Goal: Information Seeking & Learning: Learn about a topic

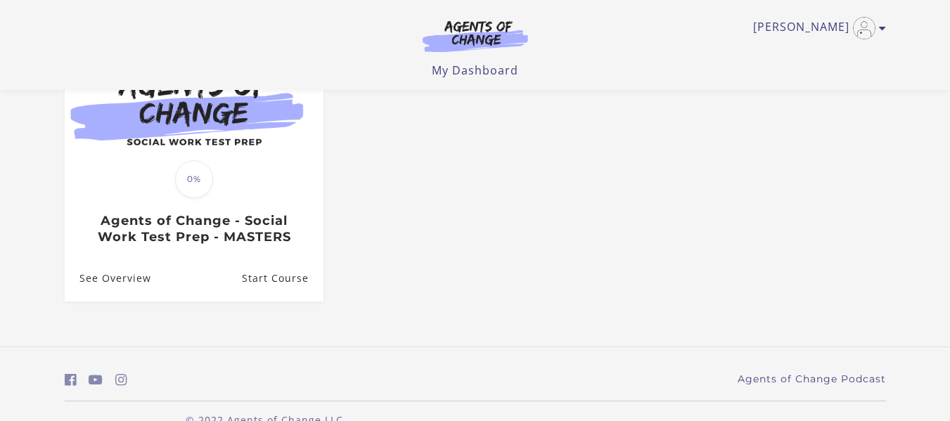
scroll to position [207, 0]
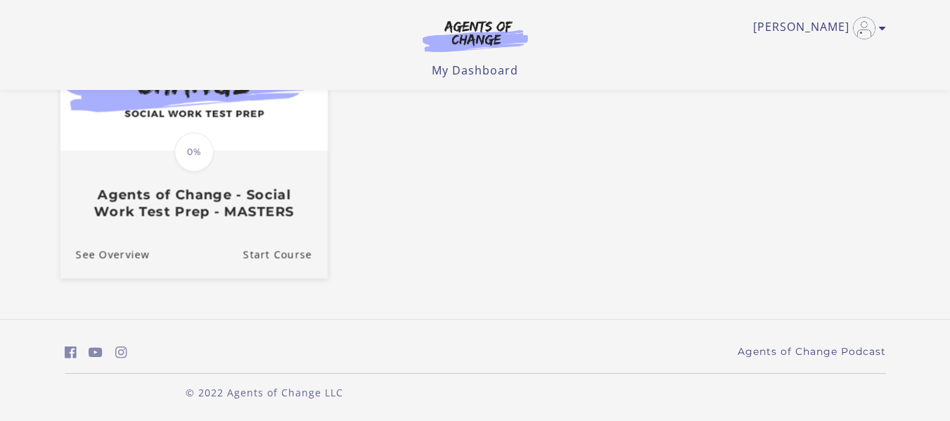
click at [160, 150] on img at bounding box center [193, 78] width 267 height 144
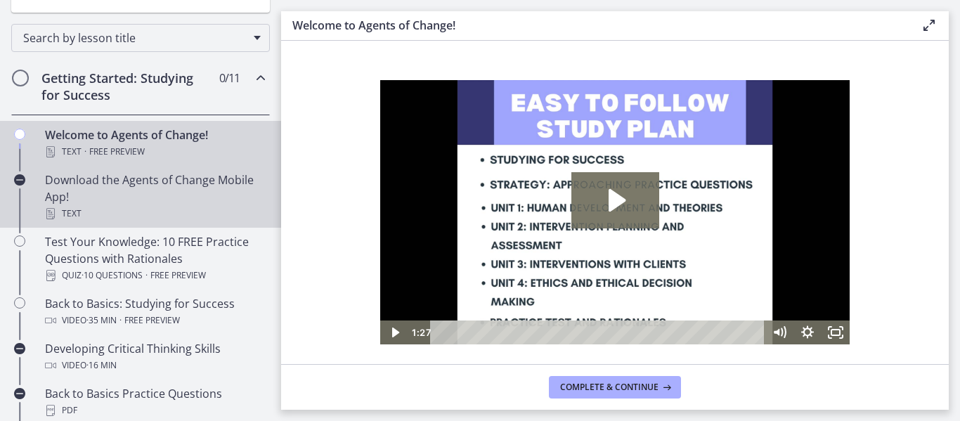
scroll to position [211, 0]
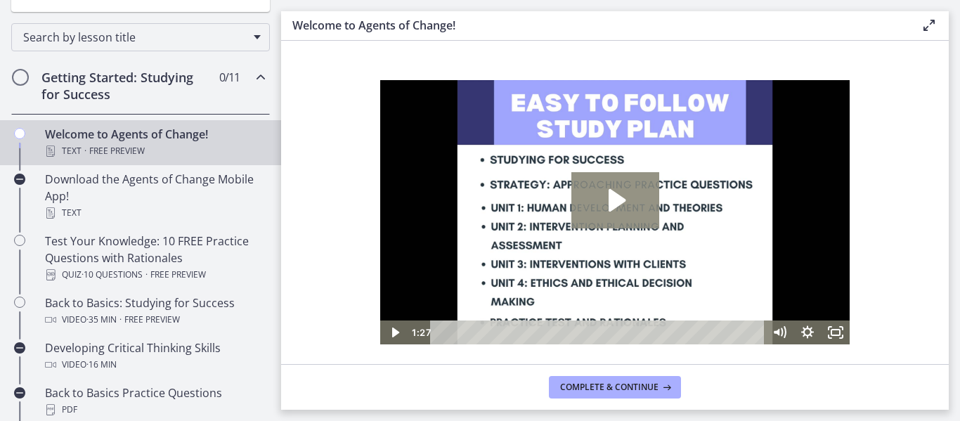
click at [623, 206] on icon "Play Video: c1o6hcmjueu5qasqsu00.mp4" at bounding box center [615, 200] width 88 height 56
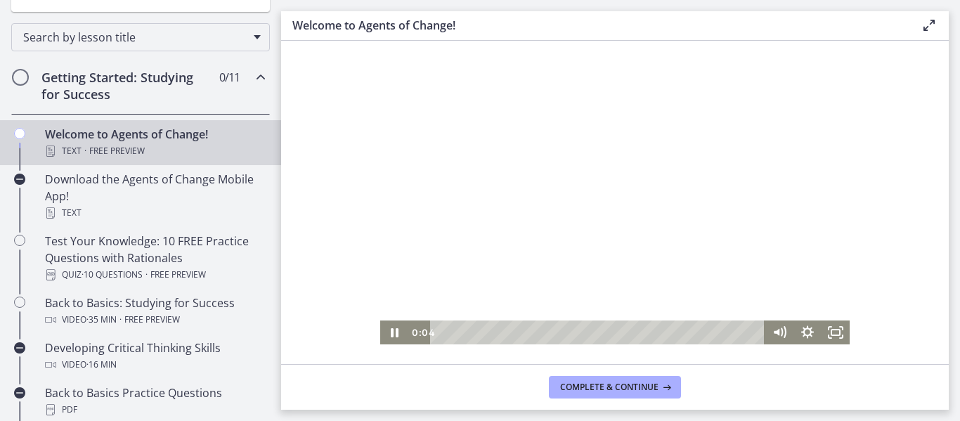
click at [455, 333] on div "Playbar" at bounding box center [455, 332] width 8 height 8
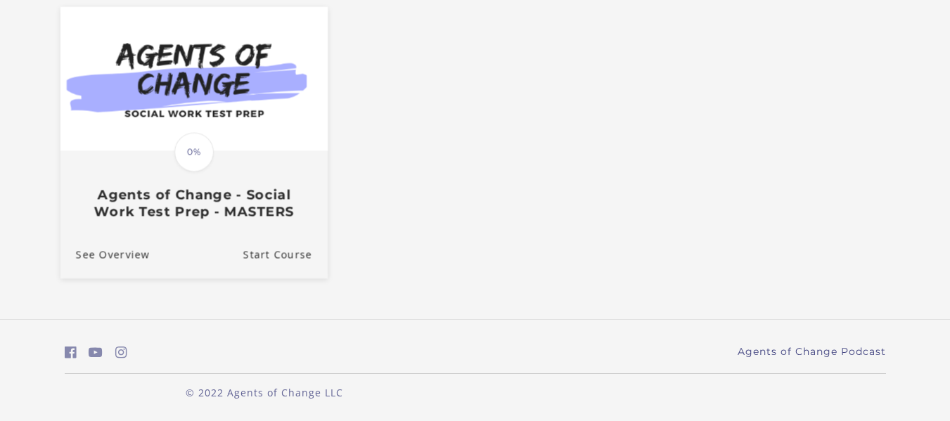
click at [154, 115] on img at bounding box center [193, 78] width 267 height 144
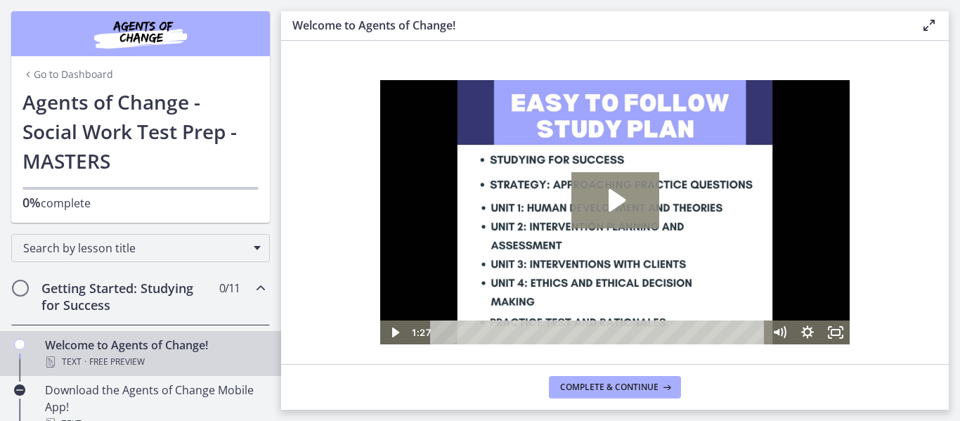
click at [610, 181] on icon "Play Video: c1o6hcmjueu5qasqsu00.mp4" at bounding box center [615, 200] width 88 height 56
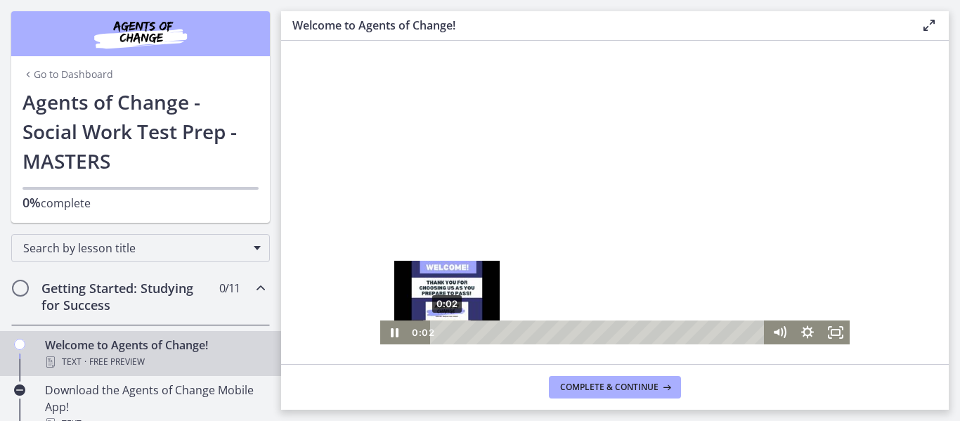
click at [492, 325] on div "0:02" at bounding box center [600, 333] width 318 height 24
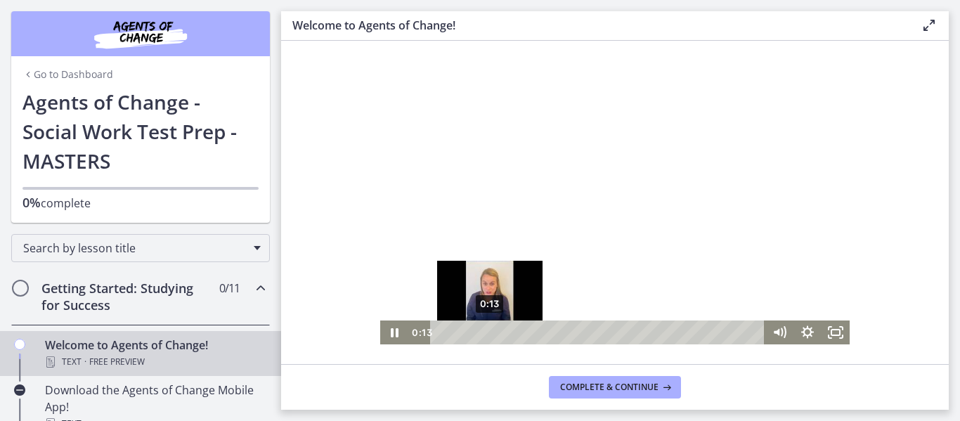
click at [490, 328] on div "Playbar" at bounding box center [490, 332] width 8 height 8
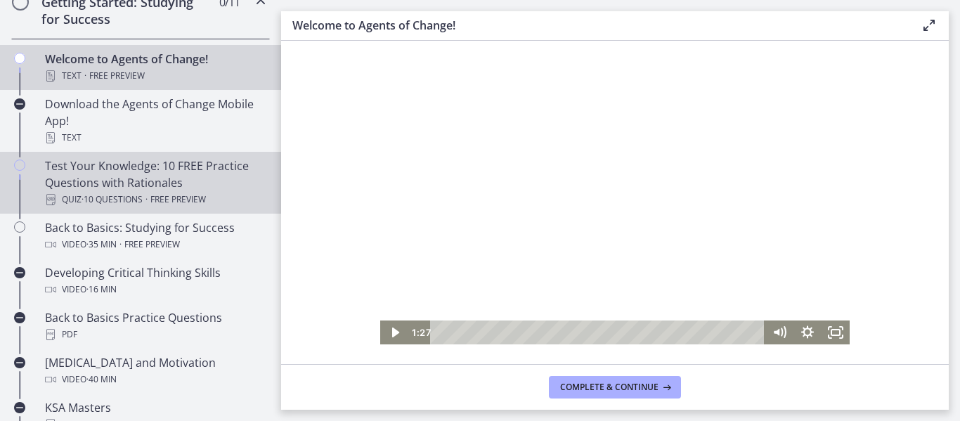
scroll to position [281, 0]
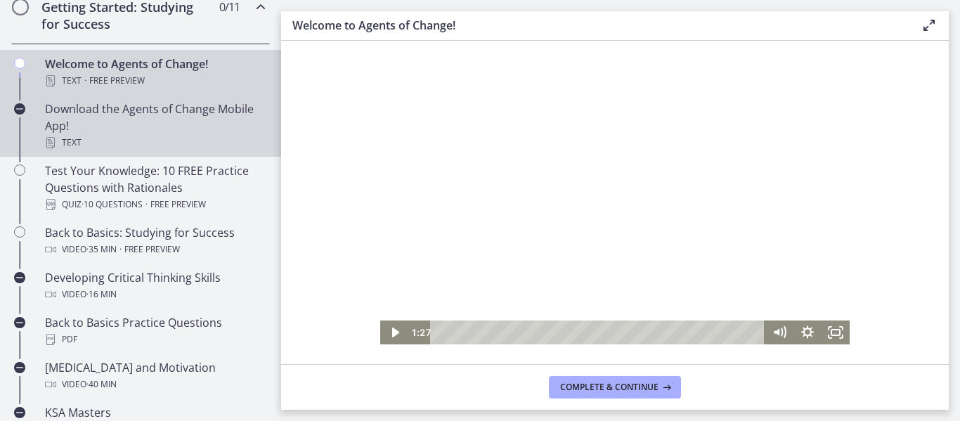
click at [68, 143] on div "Text" at bounding box center [154, 142] width 219 height 17
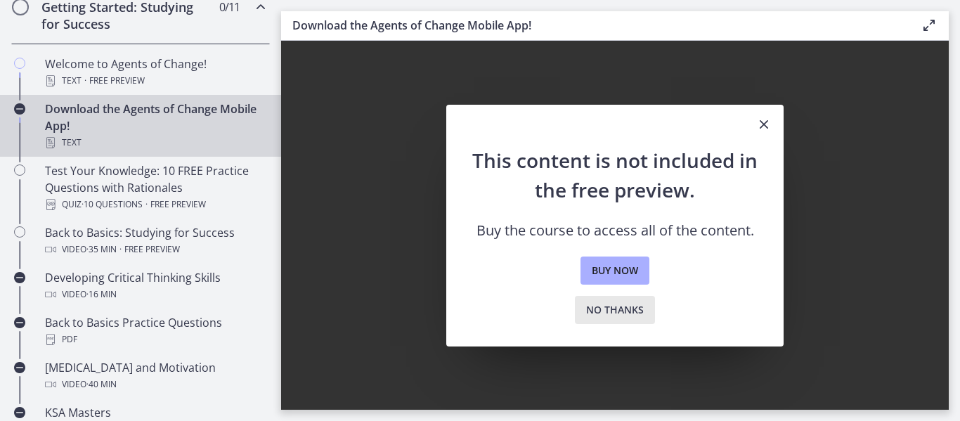
click at [624, 309] on span "No thanks" at bounding box center [615, 310] width 58 height 17
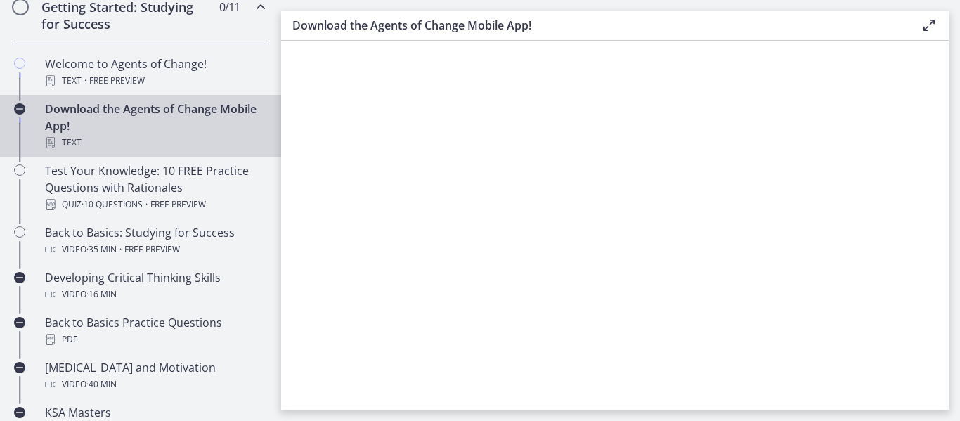
click at [106, 117] on div "Download the Agents of Change Mobile App! Text" at bounding box center [154, 126] width 219 height 51
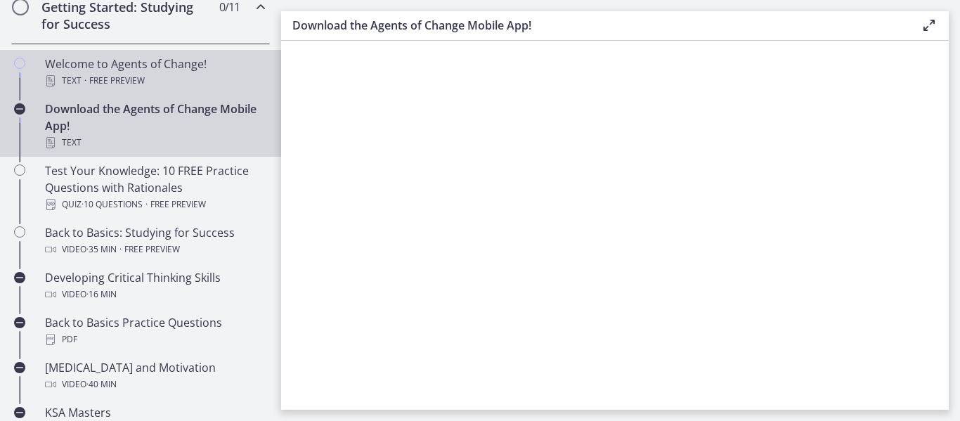
click at [108, 91] on link "Welcome to Agents of Change! Text · Free preview" at bounding box center [140, 72] width 281 height 45
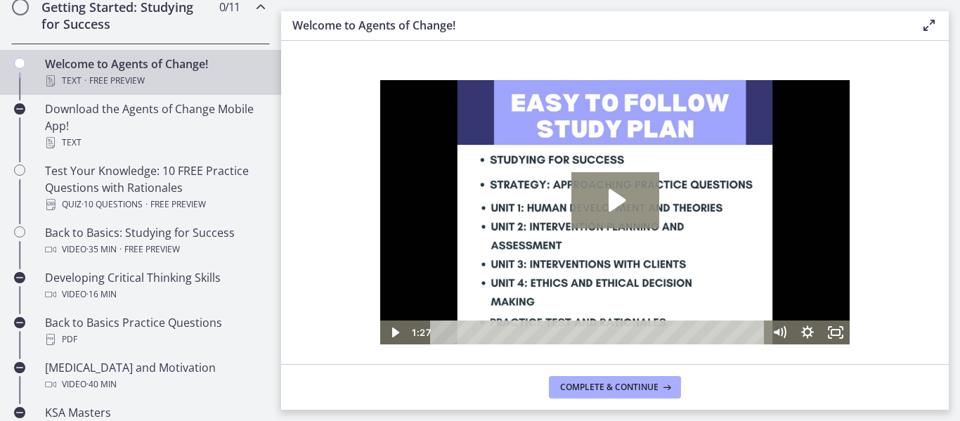
click at [616, 210] on icon "Play Video: c1o6hcmjueu5qasqsu00.mp4" at bounding box center [615, 200] width 88 height 56
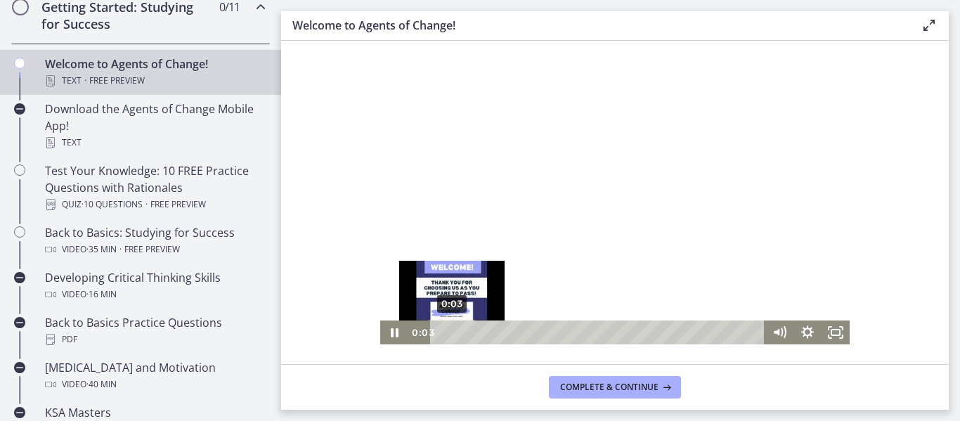
click at [472, 334] on div "0:03" at bounding box center [600, 333] width 318 height 24
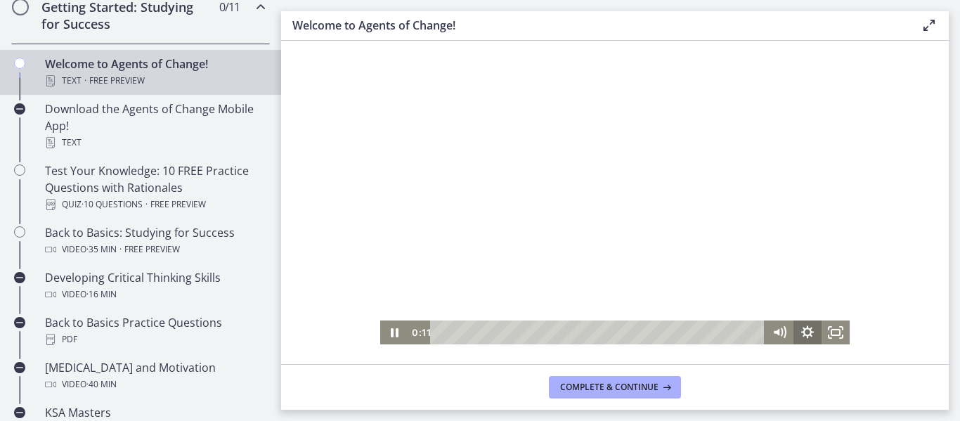
click at [810, 331] on icon "Show settings menu" at bounding box center [808, 333] width 28 height 24
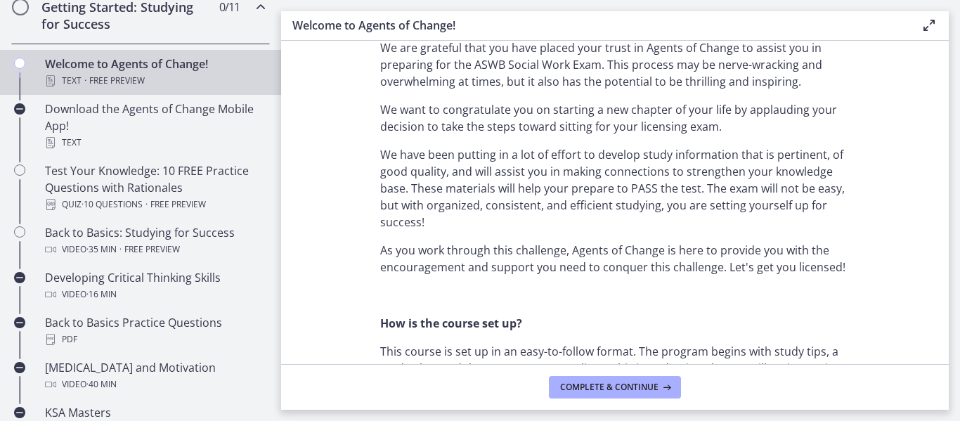
scroll to position [141, 0]
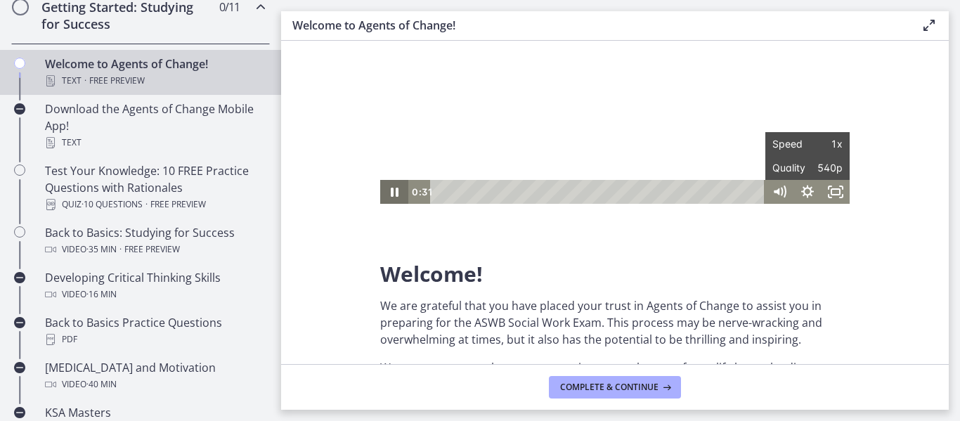
click at [399, 192] on icon "Pause" at bounding box center [394, 192] width 28 height 24
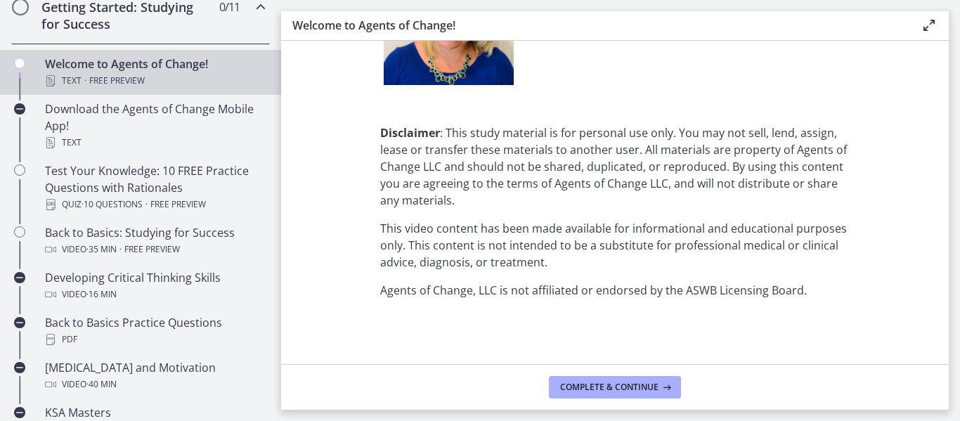
scroll to position [1878, 0]
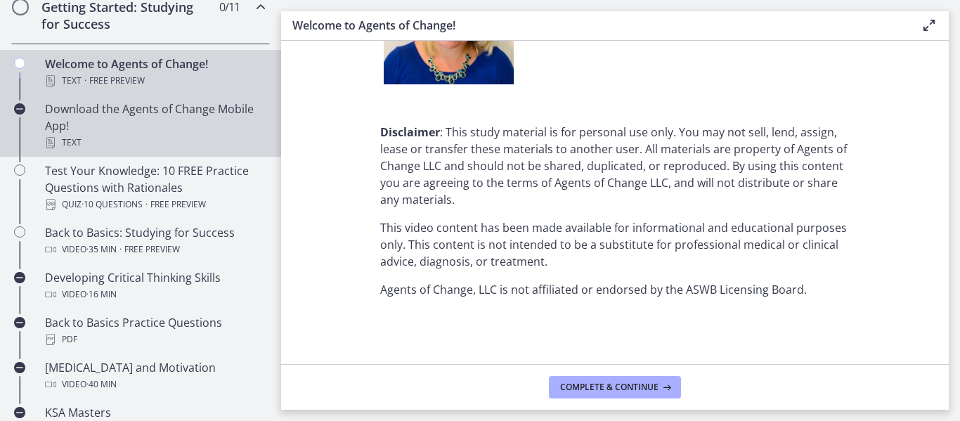
click at [133, 141] on div "Text" at bounding box center [154, 142] width 219 height 17
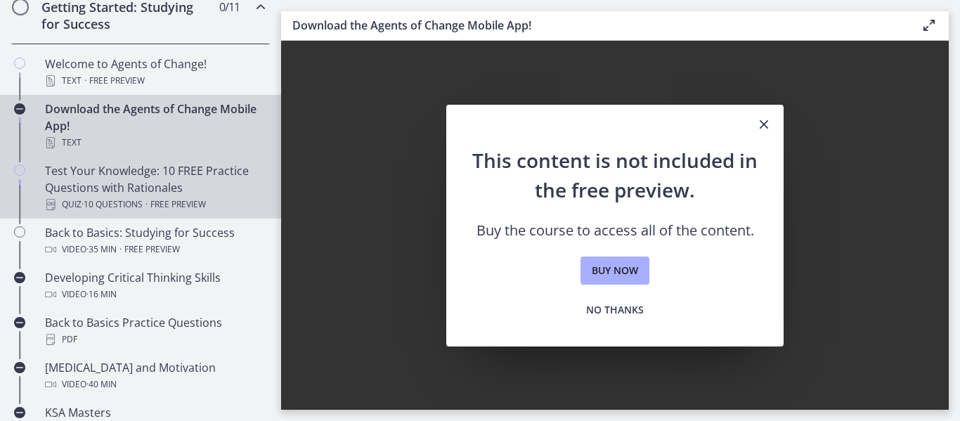
click at [141, 192] on div "Test Your Knowledge: 10 FREE Practice Questions with Rationales Quiz · 10 Quest…" at bounding box center [154, 187] width 219 height 51
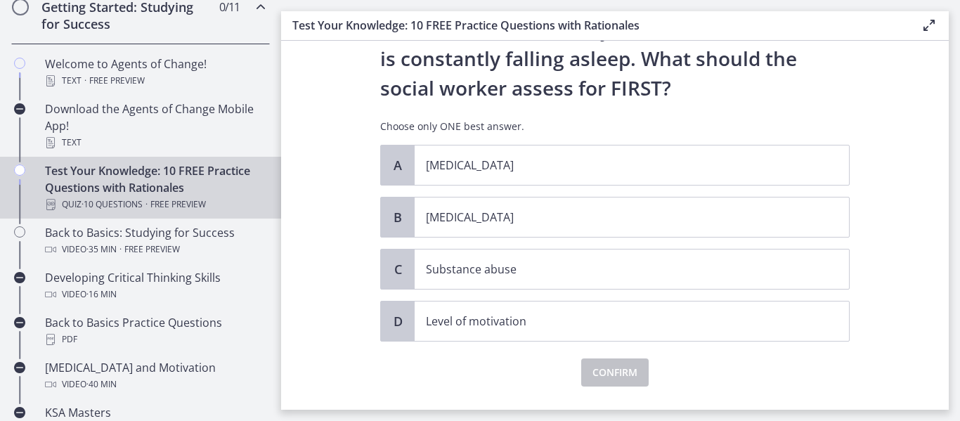
scroll to position [193, 0]
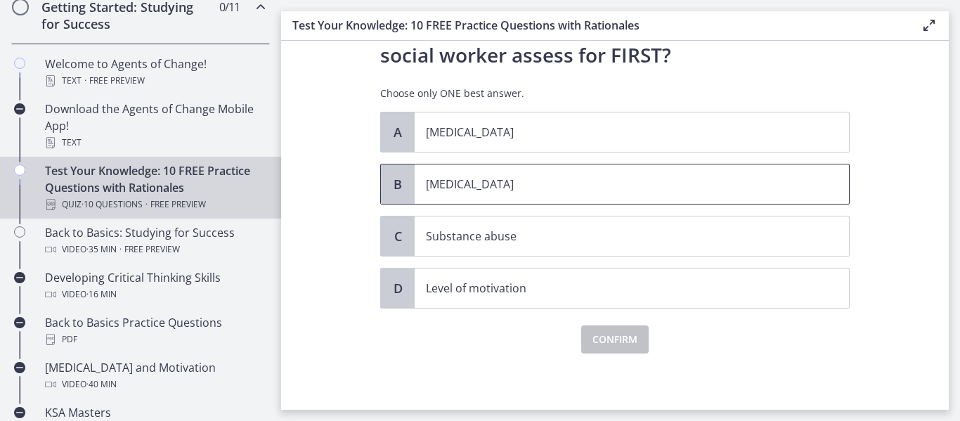
click at [434, 188] on p "Child neglect" at bounding box center [618, 184] width 384 height 17
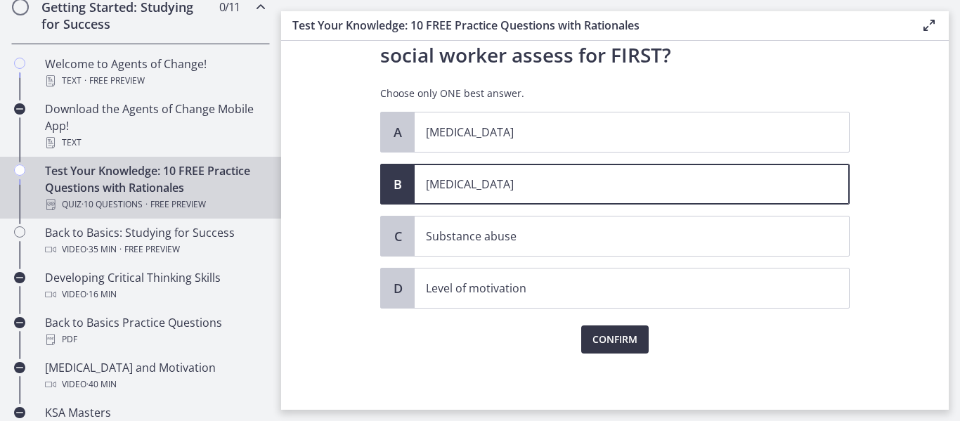
click at [617, 339] on span "Confirm" at bounding box center [615, 339] width 45 height 17
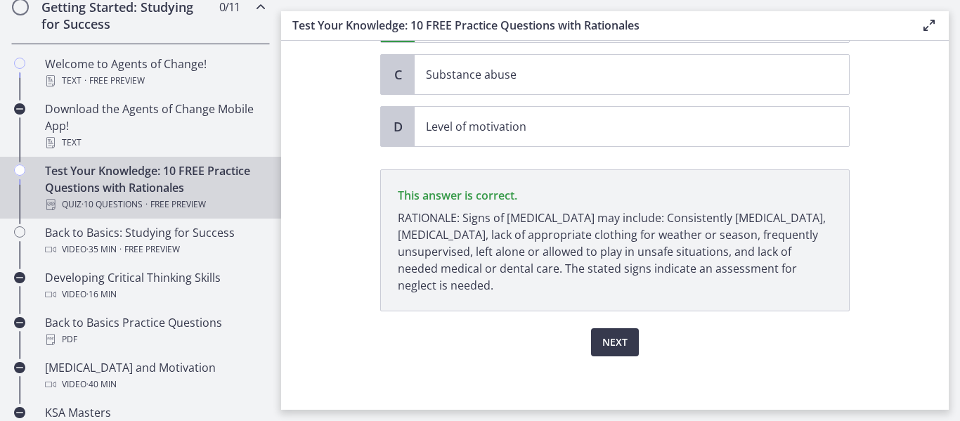
scroll to position [358, 0]
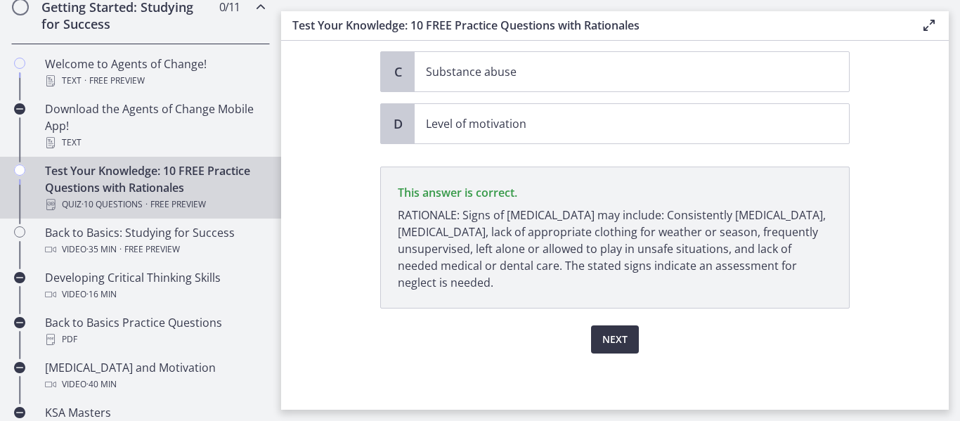
click at [619, 336] on span "Next" at bounding box center [614, 339] width 25 height 17
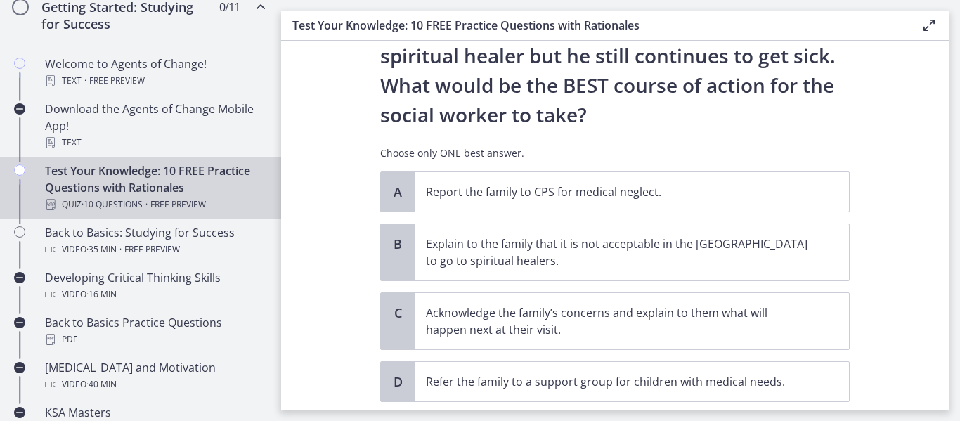
scroll to position [351, 0]
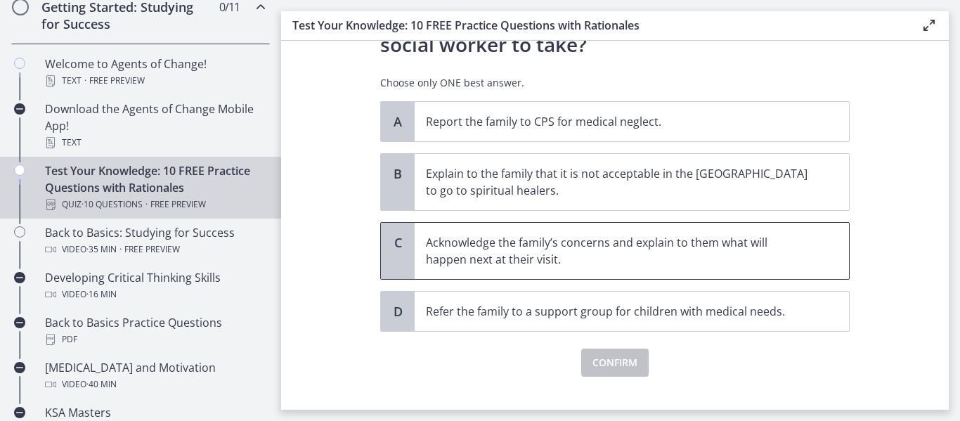
click at [472, 264] on p "Acknowledge the family’s concerns and explain to them what will happen next at …" at bounding box center [618, 251] width 384 height 34
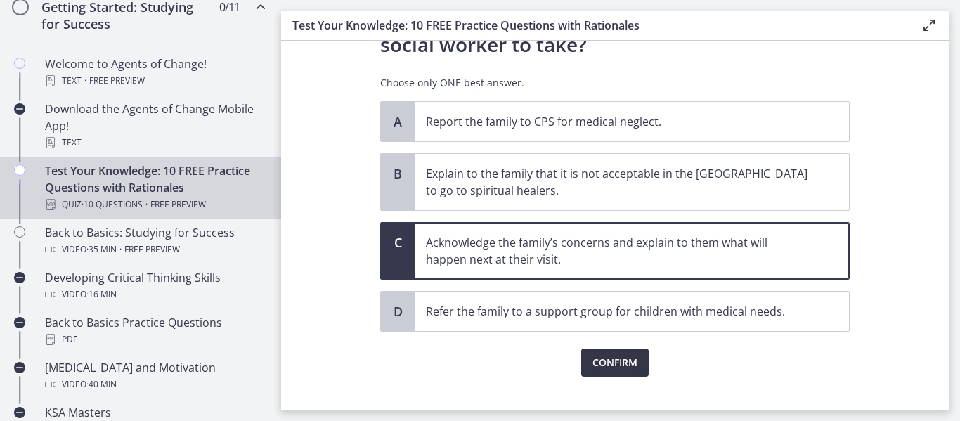
click at [584, 362] on button "Confirm" at bounding box center [614, 363] width 67 height 28
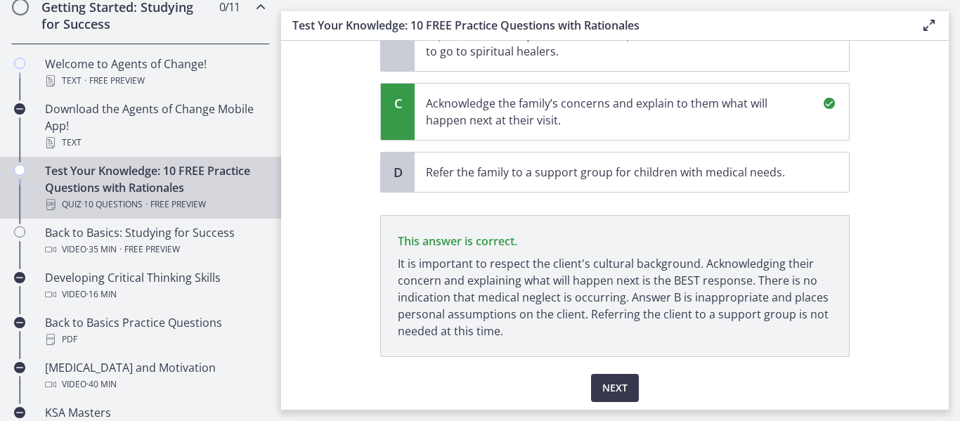
scroll to position [539, 0]
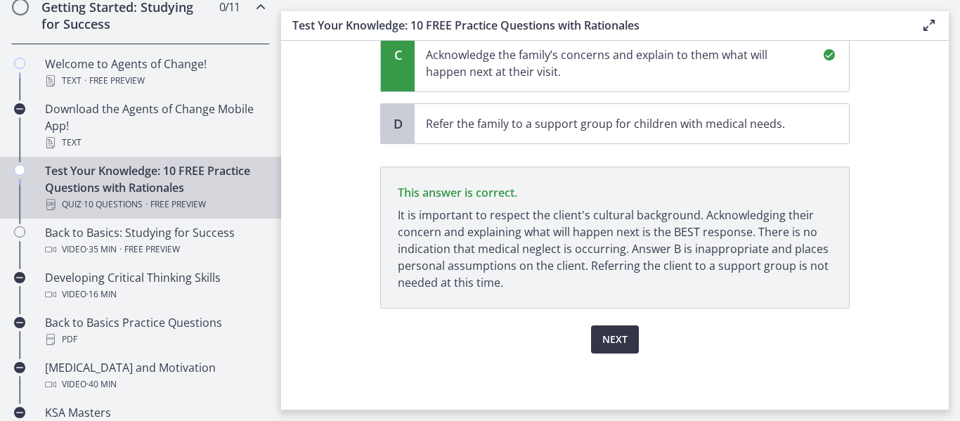
click at [617, 330] on button "Next" at bounding box center [615, 339] width 48 height 28
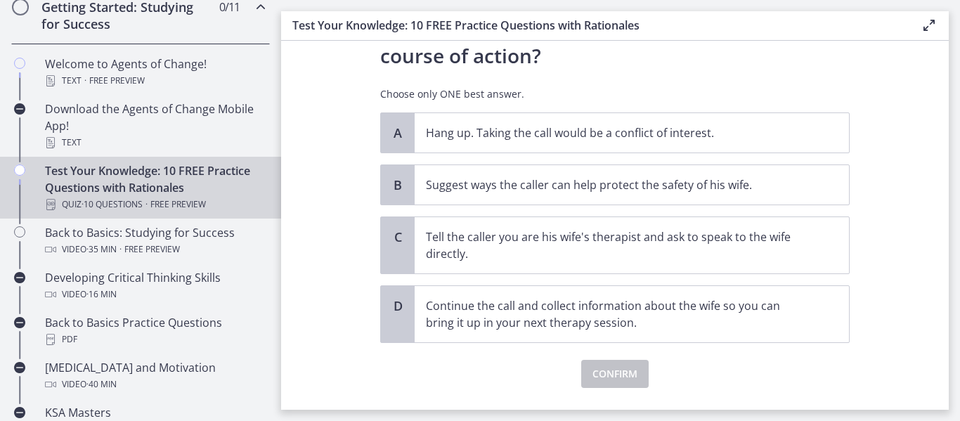
scroll to position [281, 0]
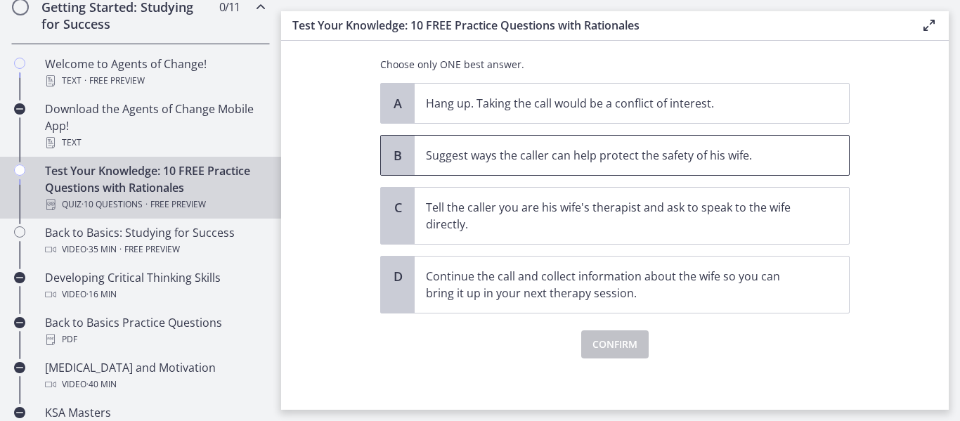
click at [484, 167] on span "Suggest ways the caller can help protect the safety of his wife." at bounding box center [632, 155] width 434 height 39
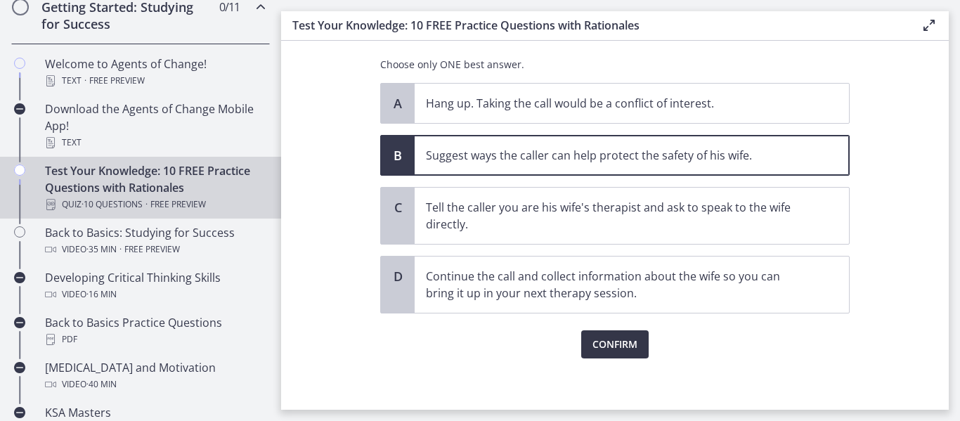
click at [603, 352] on span "Confirm" at bounding box center [615, 344] width 45 height 17
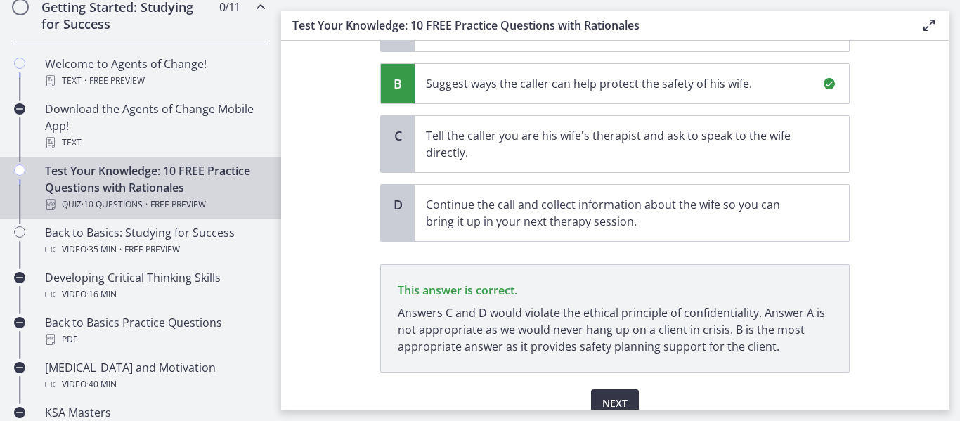
scroll to position [417, 0]
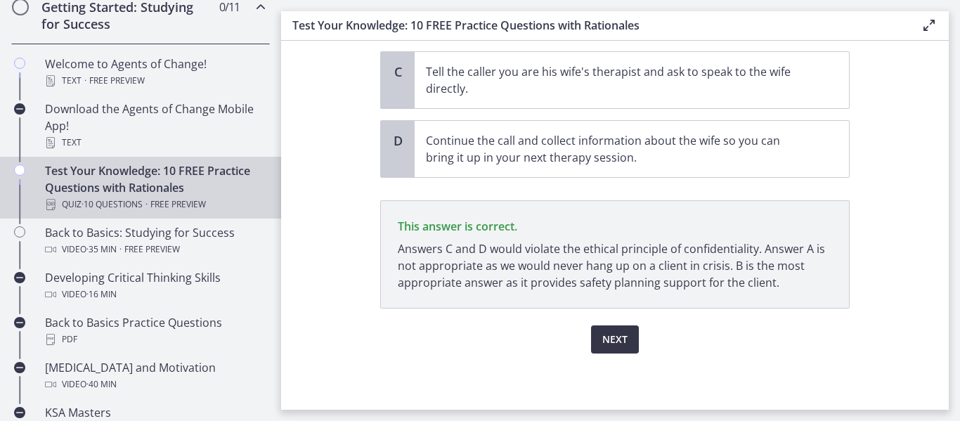
click at [602, 341] on span "Next" at bounding box center [614, 339] width 25 height 17
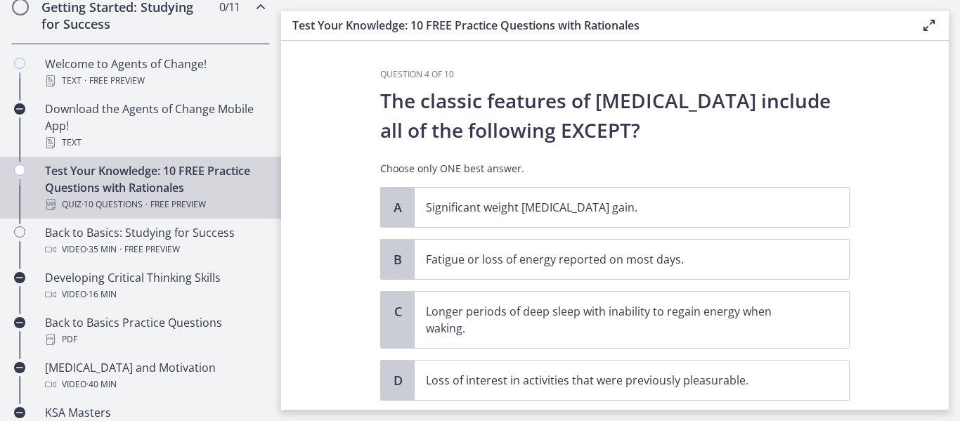
scroll to position [70, 0]
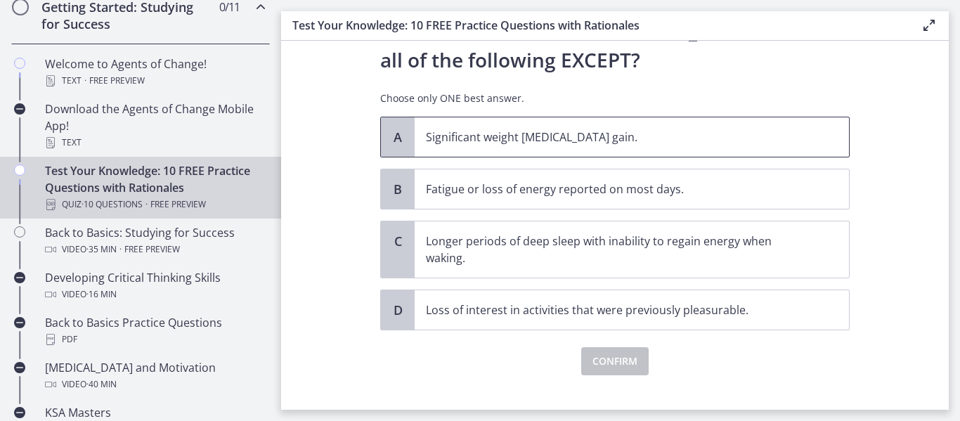
click at [472, 141] on p "Significant weight loss or weight gain." at bounding box center [618, 137] width 384 height 17
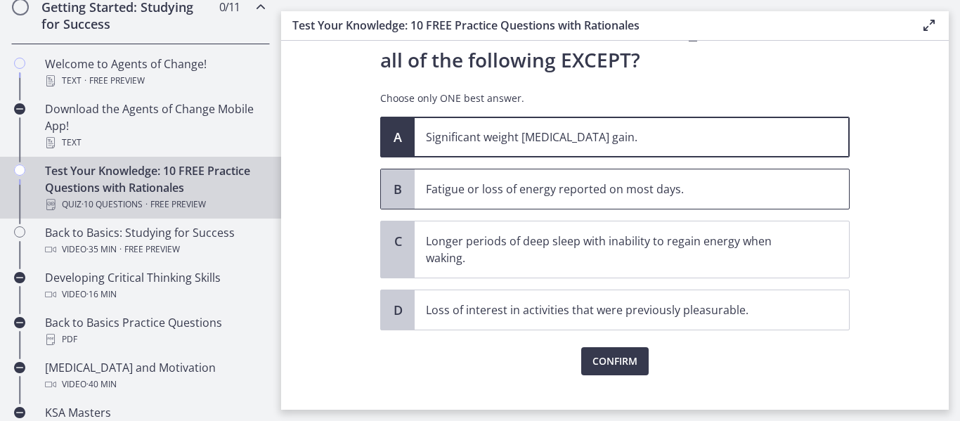
click at [488, 188] on p "Fatigue or loss of energy reported on most days." at bounding box center [618, 189] width 384 height 17
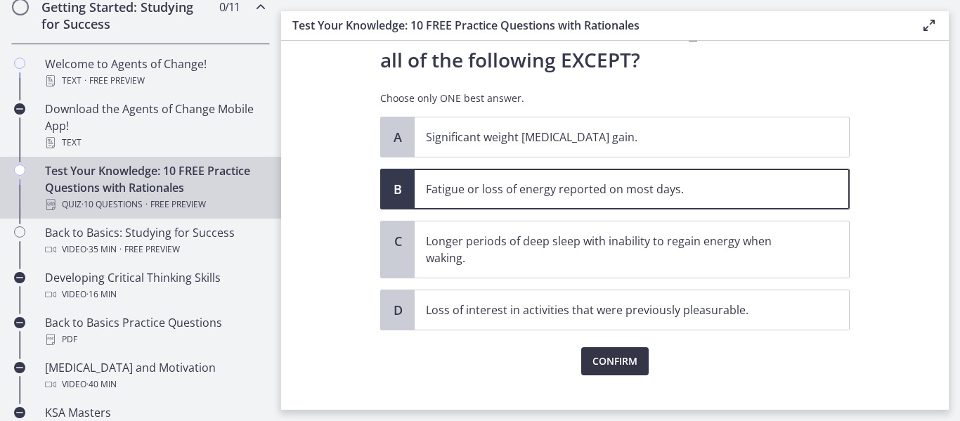
click at [607, 356] on span "Confirm" at bounding box center [615, 361] width 45 height 17
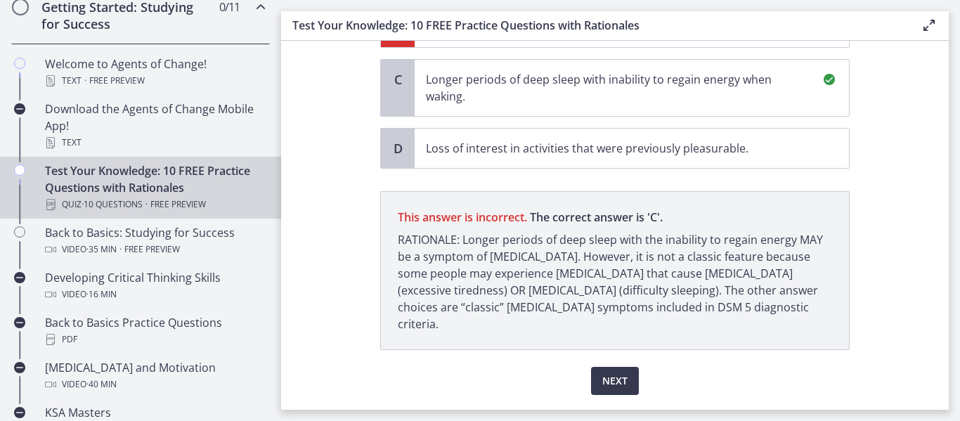
scroll to position [257, 0]
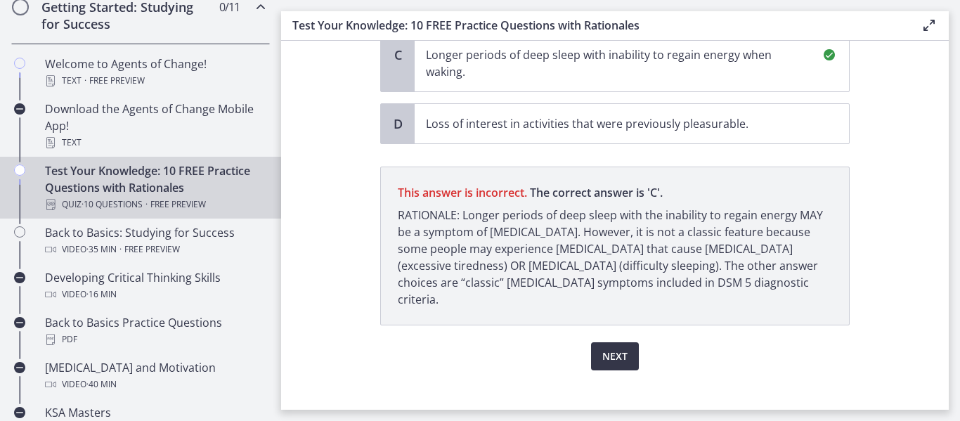
click at [602, 348] on span "Next" at bounding box center [614, 356] width 25 height 17
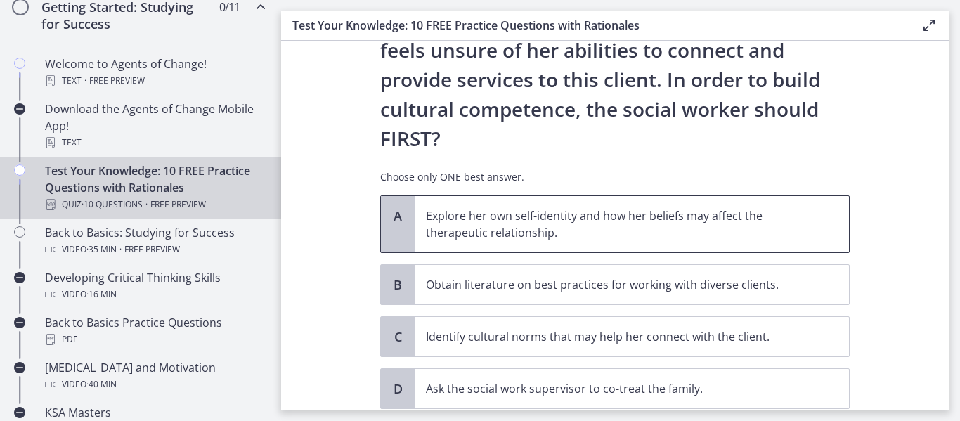
scroll to position [281, 0]
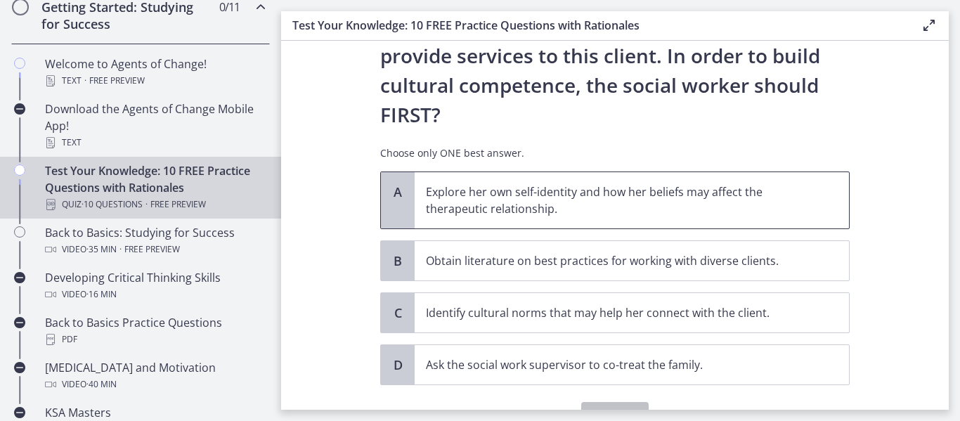
click at [506, 183] on p "Explore her own self-identity and how her beliefs may affect the therapeutic re…" at bounding box center [618, 200] width 384 height 34
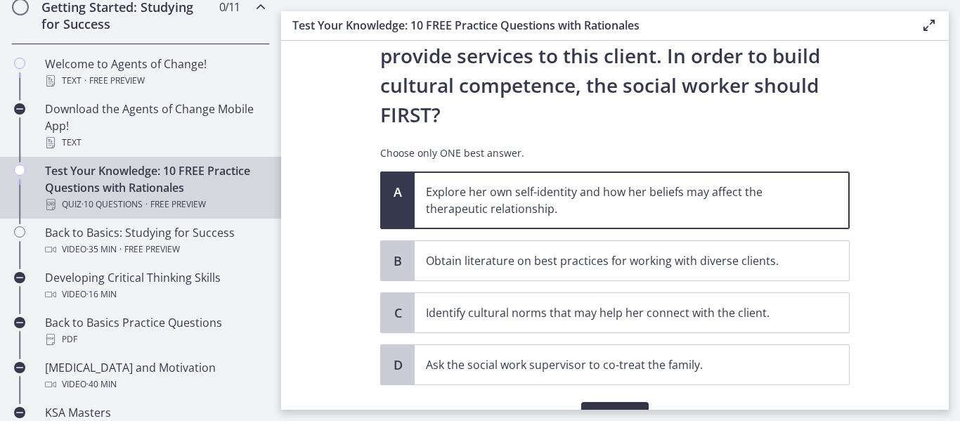
click at [596, 408] on span "Confirm" at bounding box center [615, 416] width 45 height 17
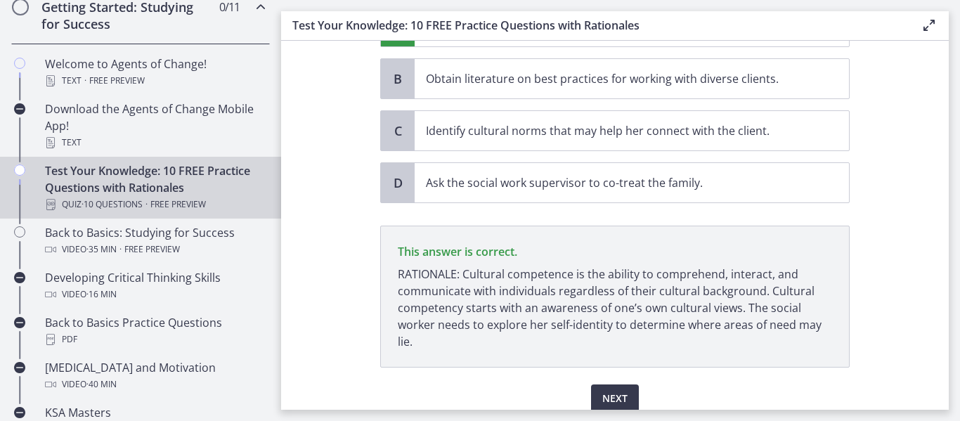
scroll to position [463, 0]
click at [606, 390] on span "Next" at bounding box center [614, 398] width 25 height 17
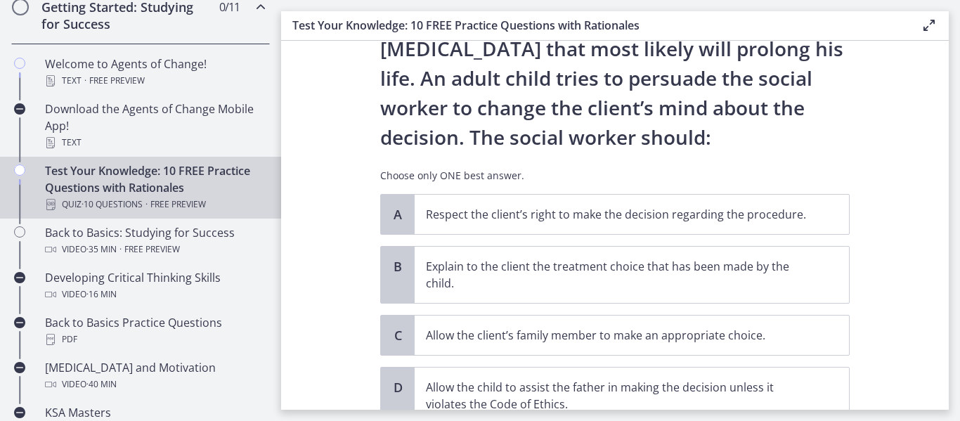
scroll to position [211, 0]
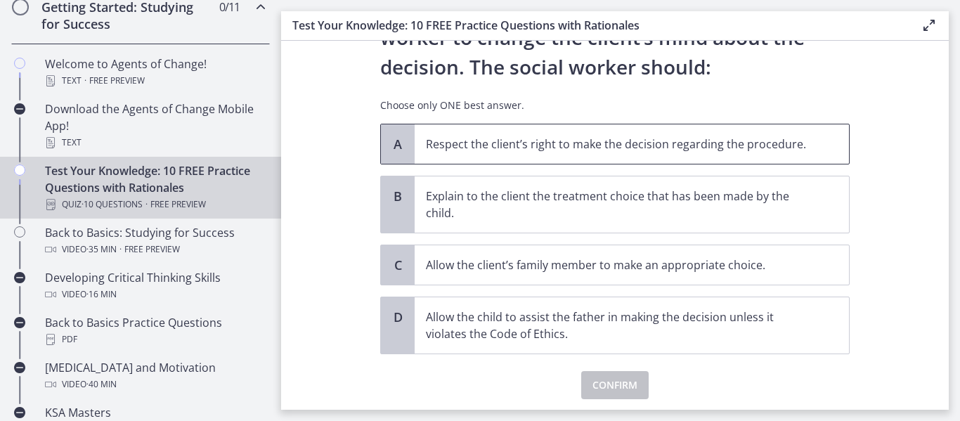
click at [444, 149] on p "Respect the client’s right to make the decision regarding the procedure." at bounding box center [618, 144] width 384 height 17
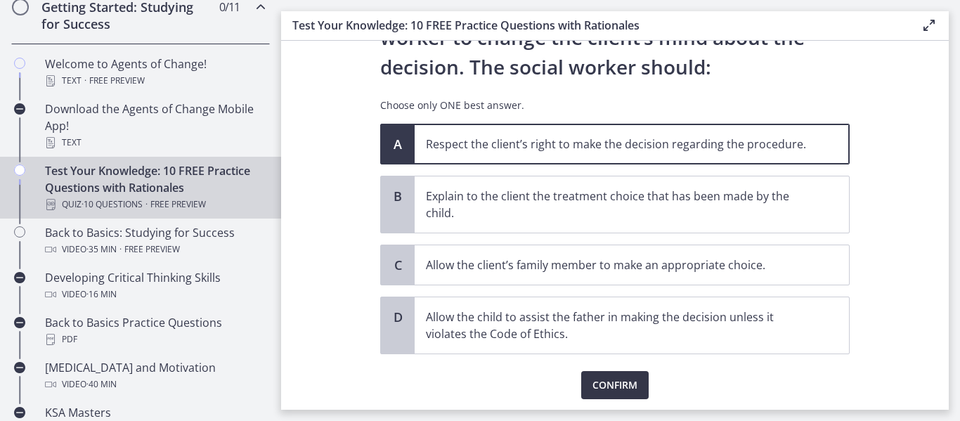
click at [627, 389] on span "Confirm" at bounding box center [615, 385] width 45 height 17
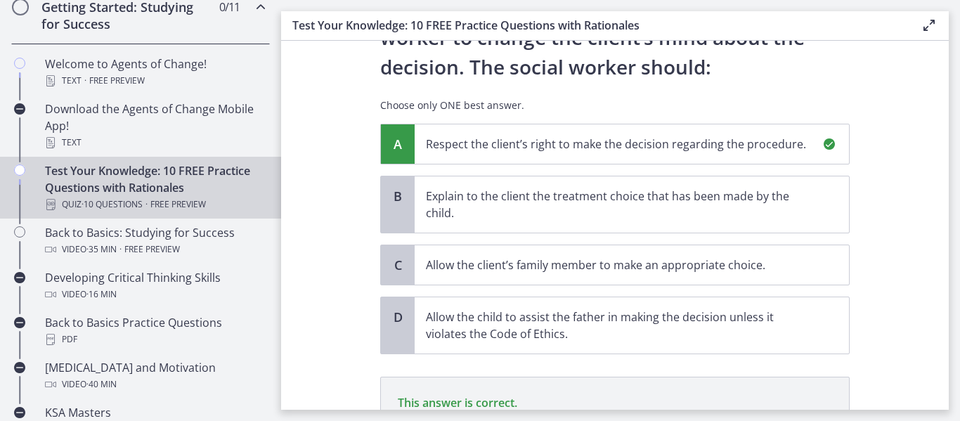
scroll to position [404, 0]
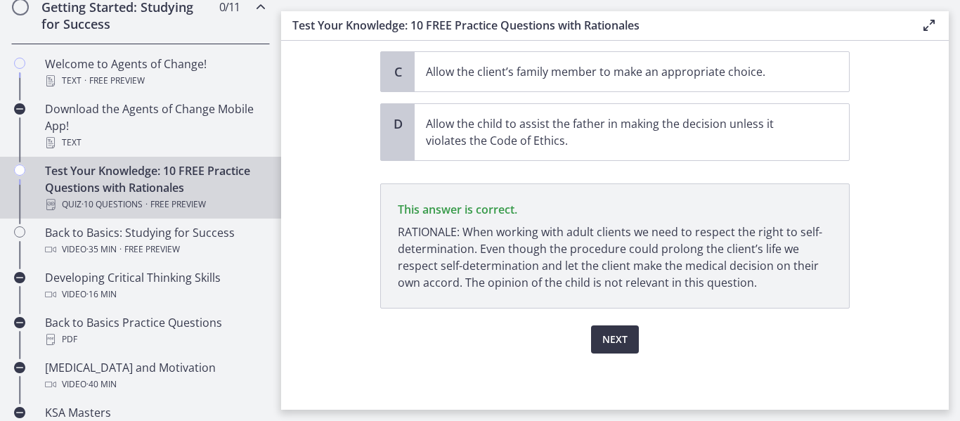
click at [607, 341] on span "Next" at bounding box center [614, 339] width 25 height 17
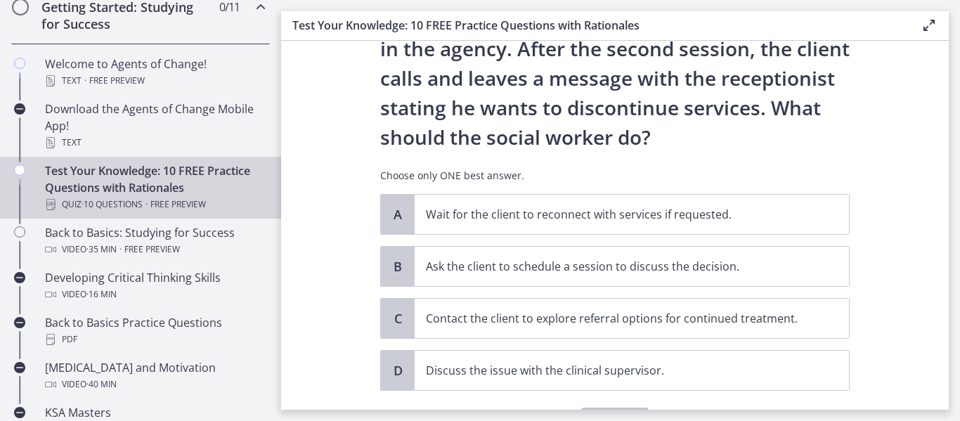
scroll to position [211, 0]
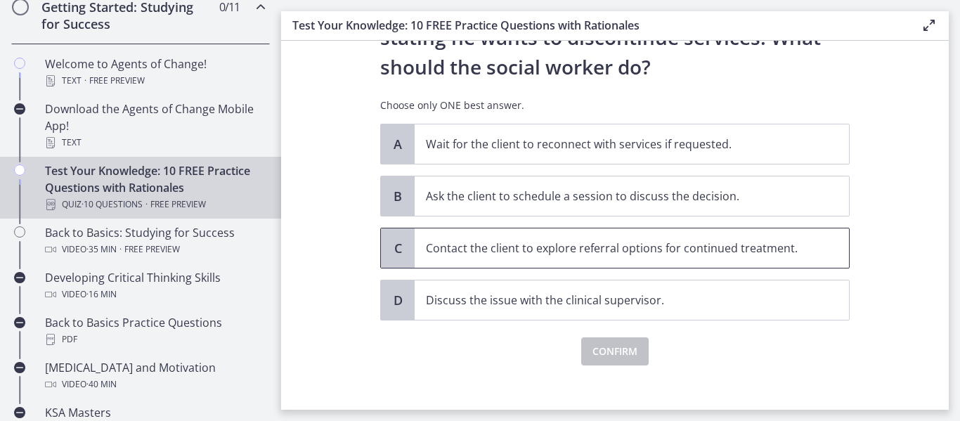
click at [448, 250] on p "Contact the client to explore referral options for continued treatment." at bounding box center [618, 248] width 384 height 17
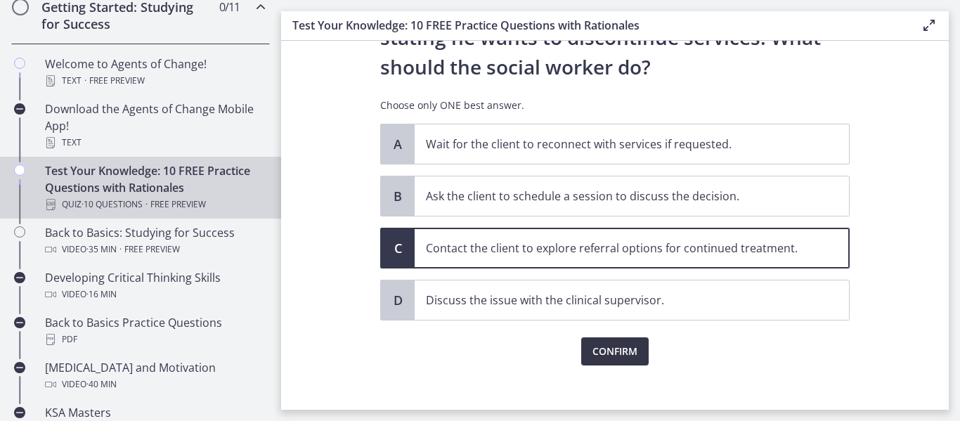
click at [633, 358] on button "Confirm" at bounding box center [614, 351] width 67 height 28
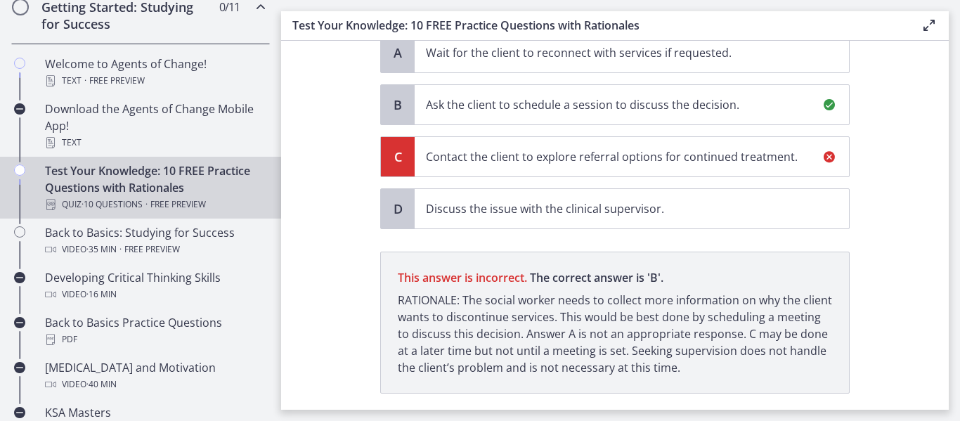
scroll to position [387, 0]
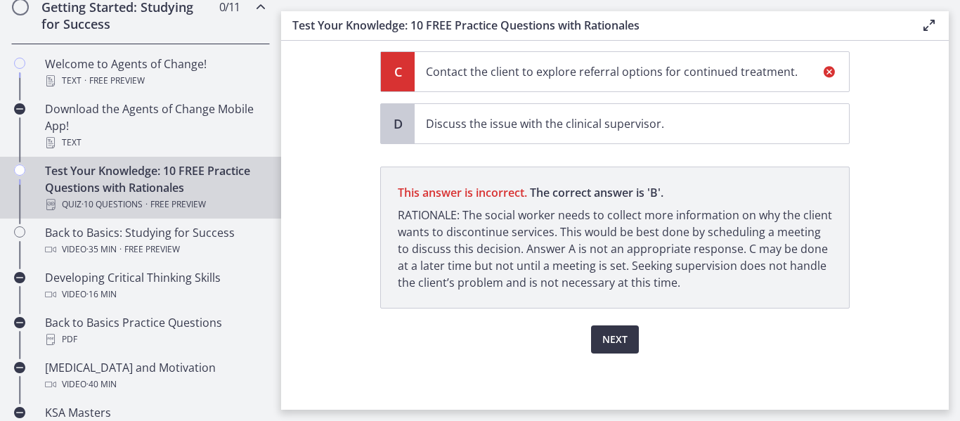
click at [623, 340] on button "Next" at bounding box center [615, 339] width 48 height 28
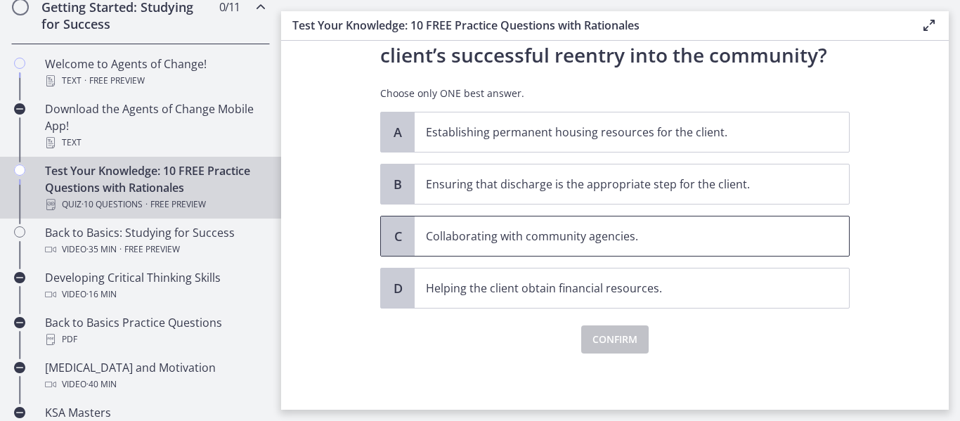
scroll to position [93, 0]
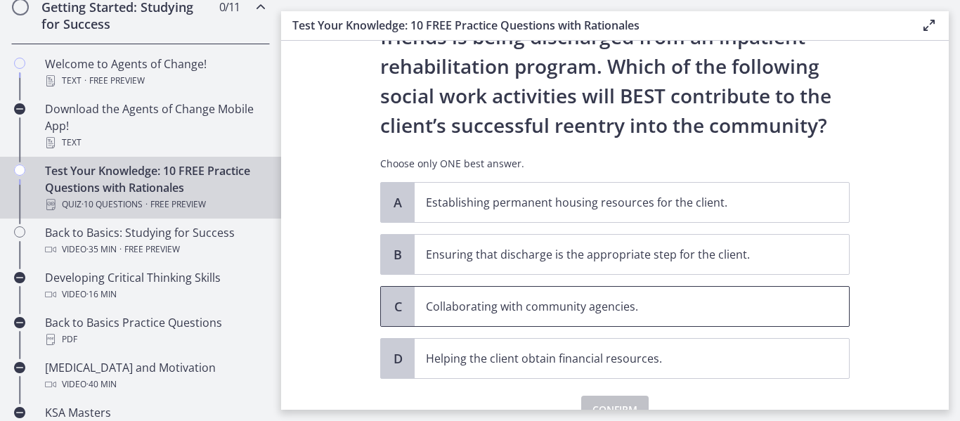
click at [474, 302] on p "Collaborating with community agencies." at bounding box center [618, 306] width 384 height 17
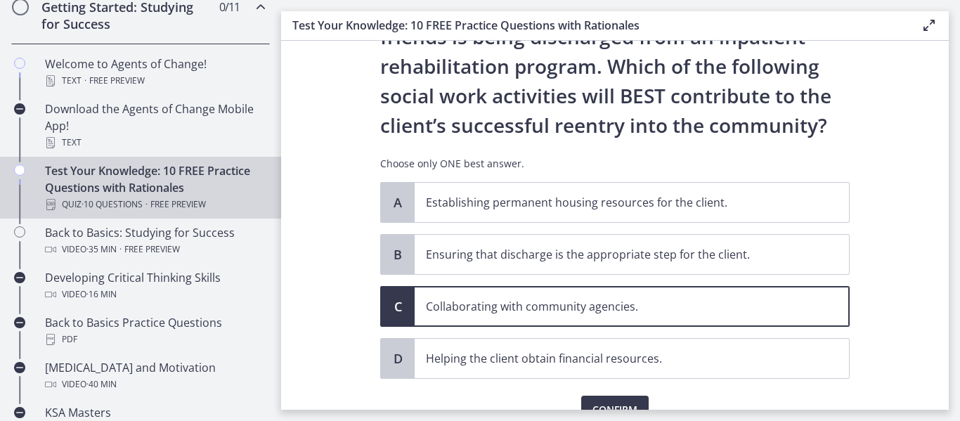
scroll to position [164, 0]
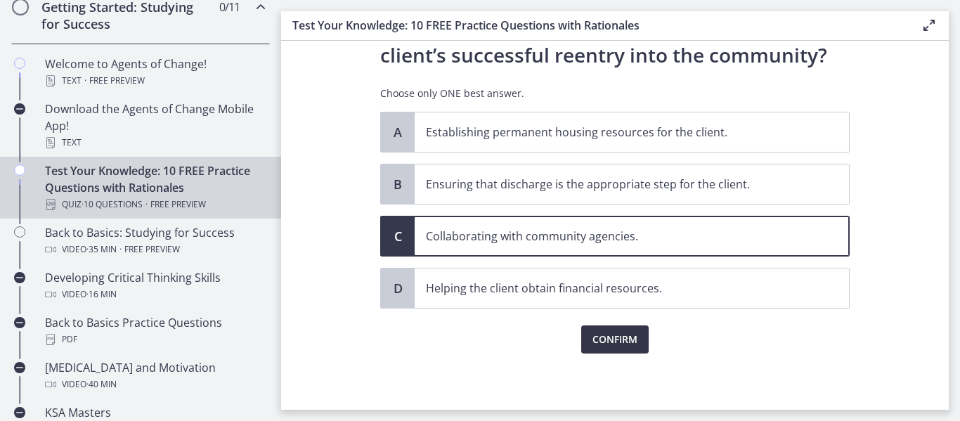
click at [601, 335] on span "Confirm" at bounding box center [615, 339] width 45 height 17
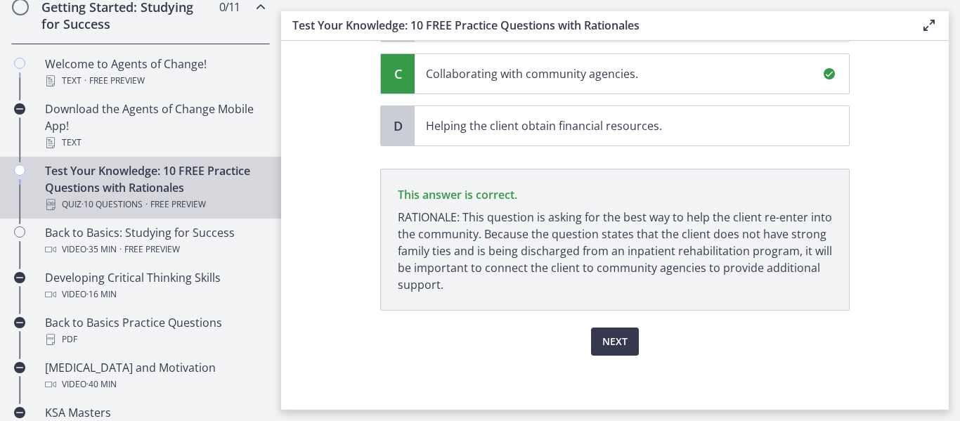
scroll to position [328, 0]
click at [621, 338] on span "Next" at bounding box center [614, 339] width 25 height 17
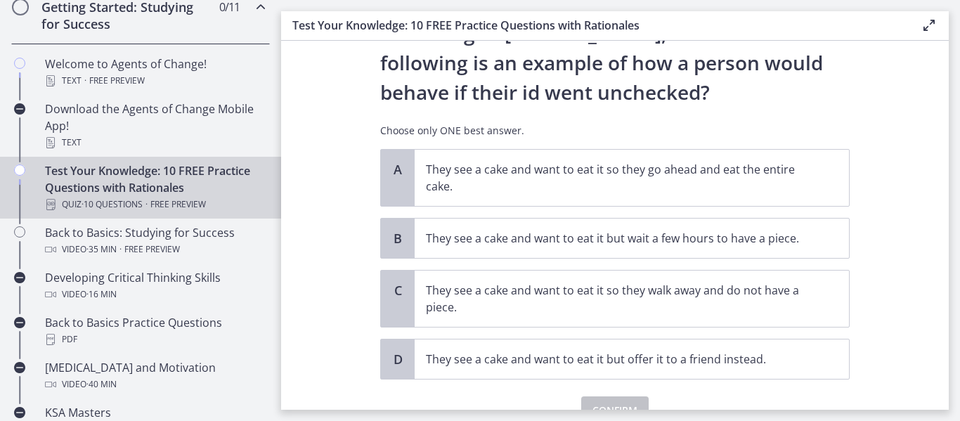
scroll to position [70, 0]
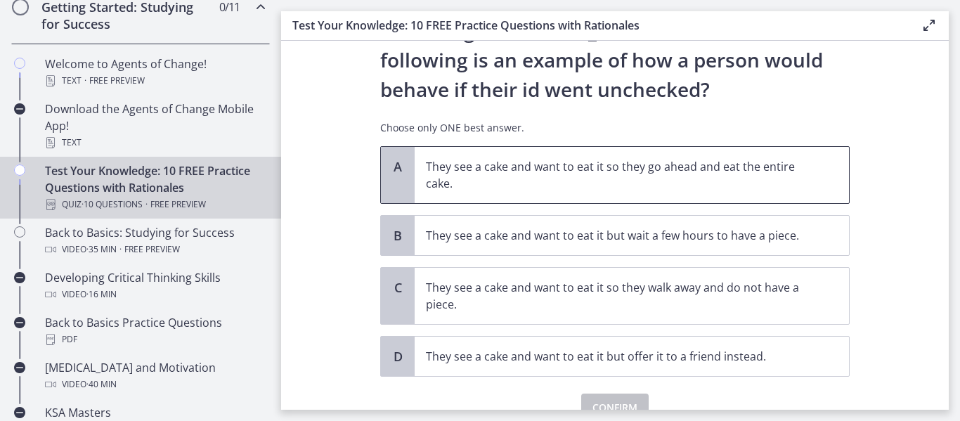
click at [457, 172] on p "They see a cake and want to eat it so they go ahead and eat the entire cake." at bounding box center [618, 175] width 384 height 34
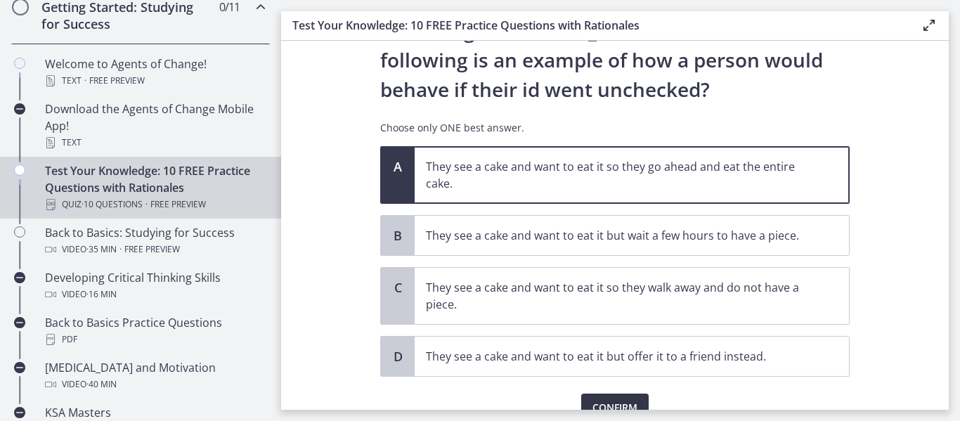
click at [599, 397] on button "Confirm" at bounding box center [614, 408] width 67 height 28
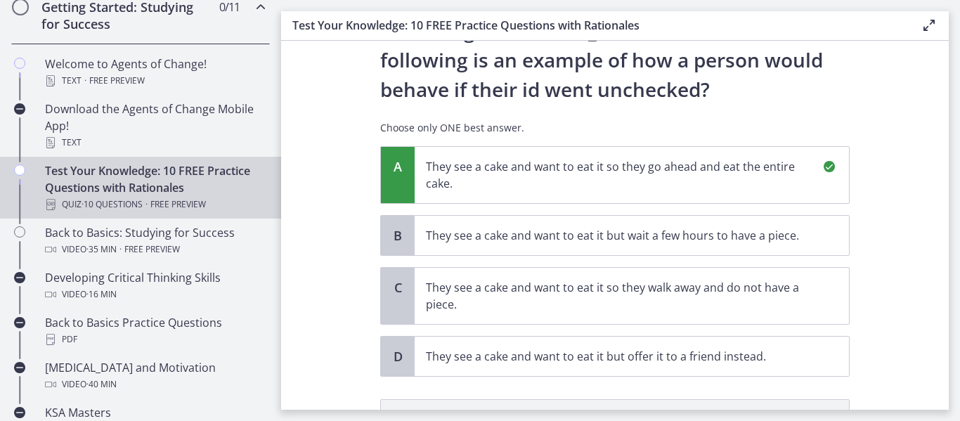
scroll to position [286, 0]
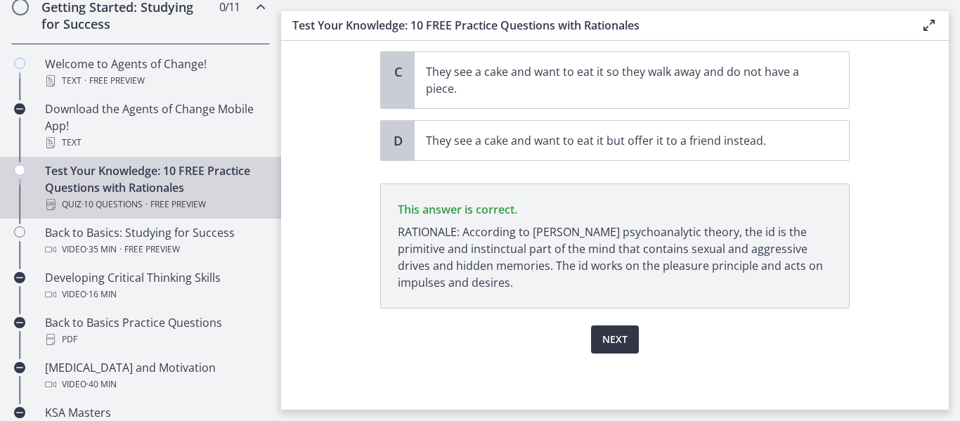
click at [603, 337] on span "Next" at bounding box center [614, 339] width 25 height 17
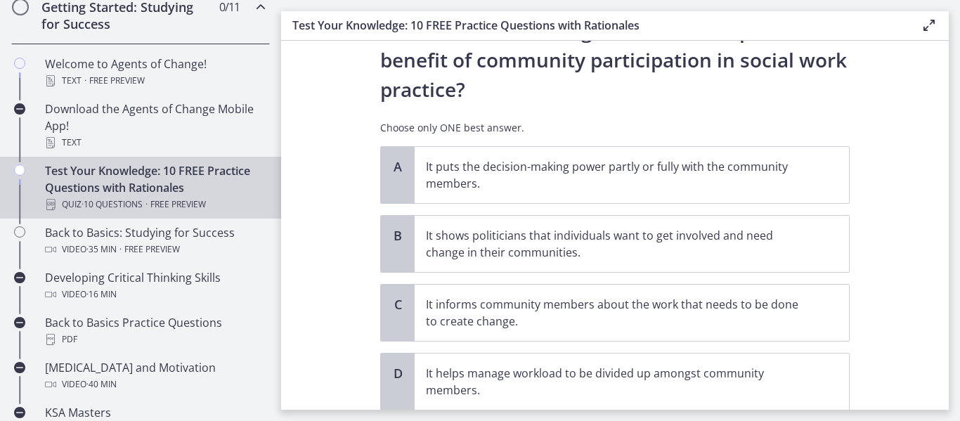
scroll to position [141, 0]
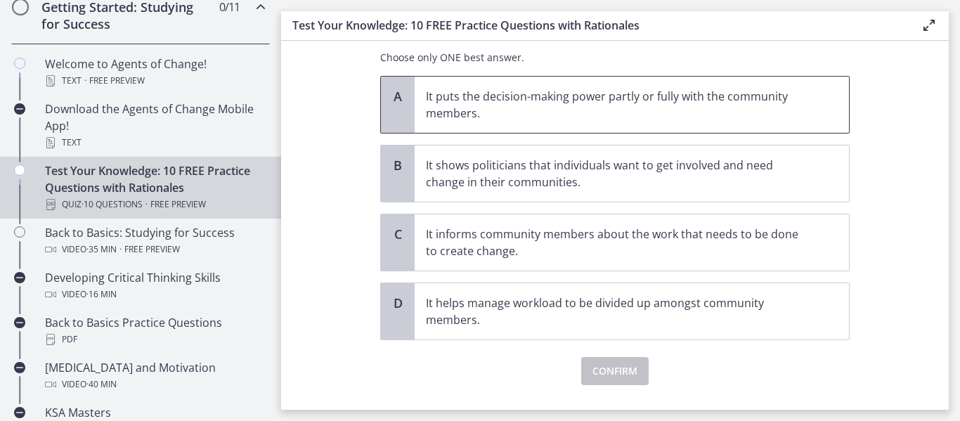
click at [567, 117] on p "It puts the decision-making power partly or fully with the community members." at bounding box center [618, 105] width 384 height 34
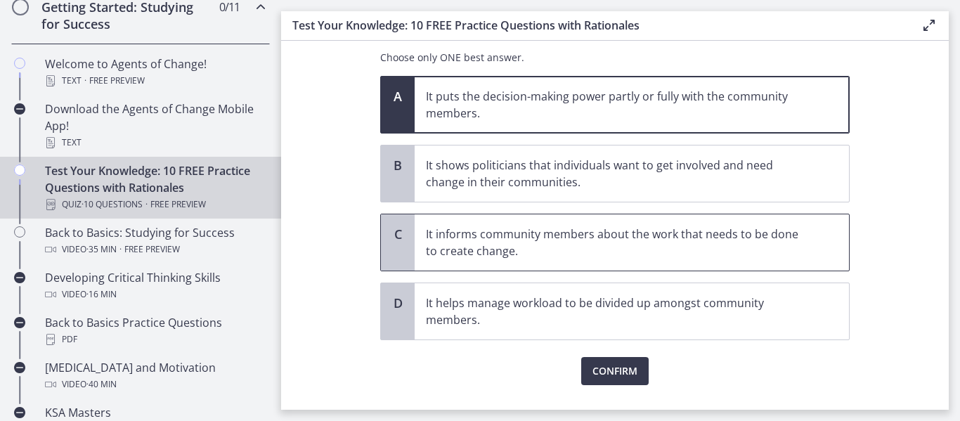
click at [547, 250] on p "It informs community members about the work that needs to be done to create cha…" at bounding box center [618, 243] width 384 height 34
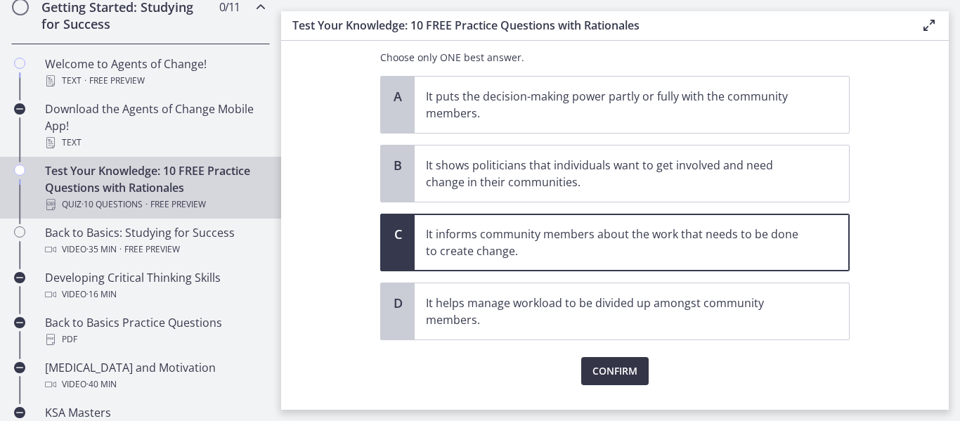
click at [608, 382] on button "Confirm" at bounding box center [614, 371] width 67 height 28
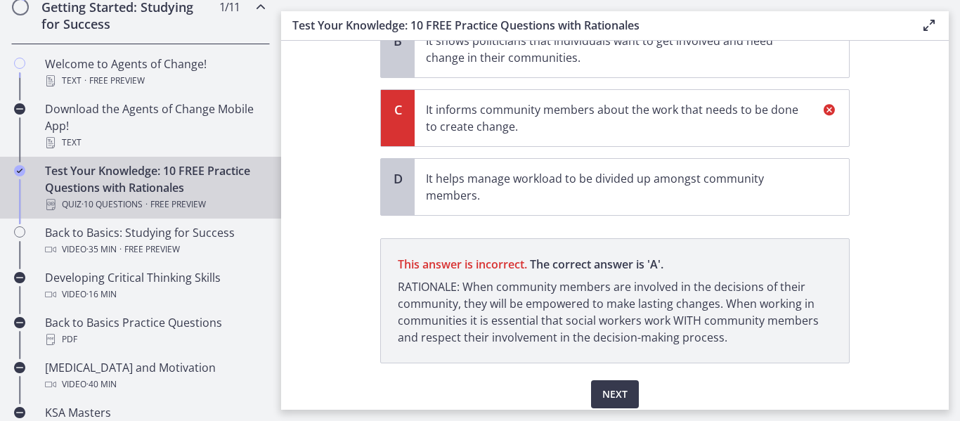
scroll to position [320, 0]
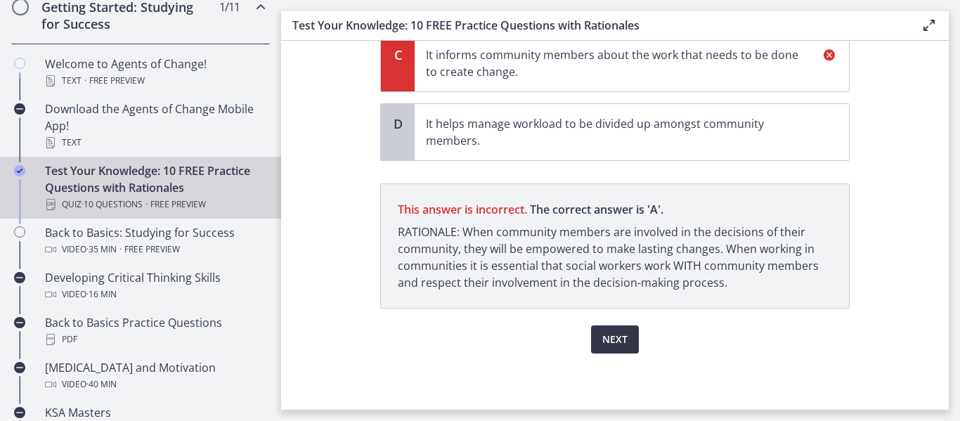
click at [621, 339] on span "Next" at bounding box center [614, 339] width 25 height 17
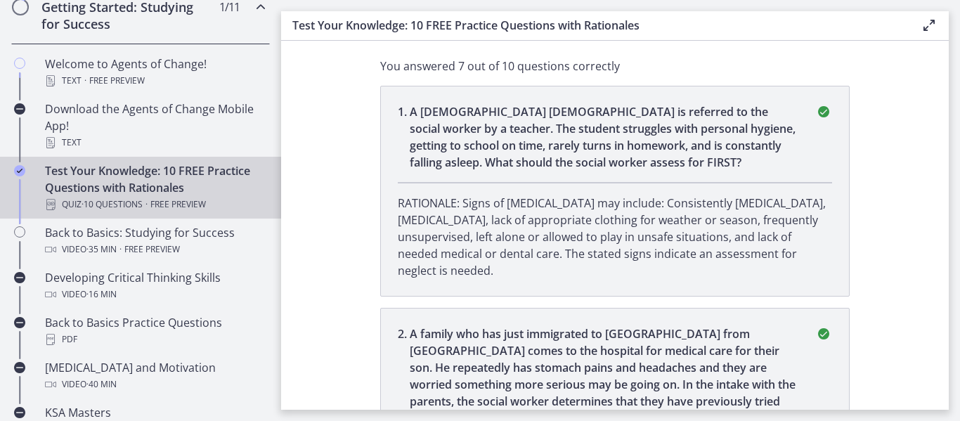
scroll to position [0, 0]
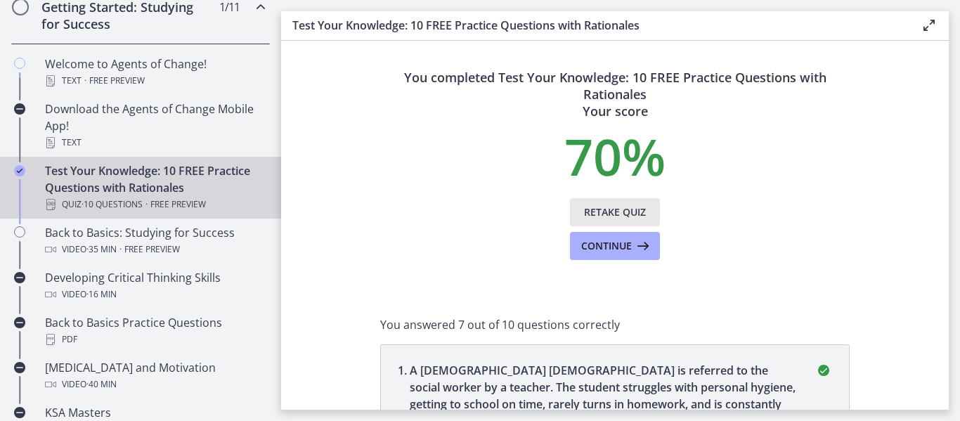
click at [598, 208] on span "Retake Quiz" at bounding box center [615, 212] width 62 height 17
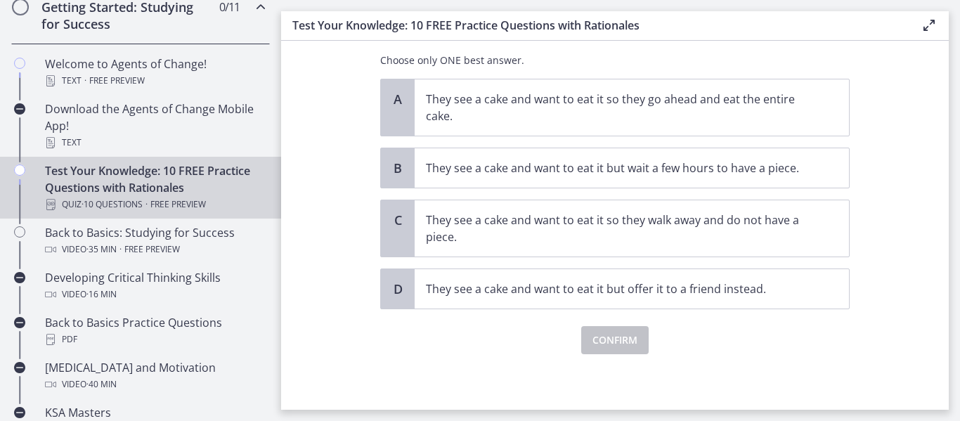
scroll to position [138, 0]
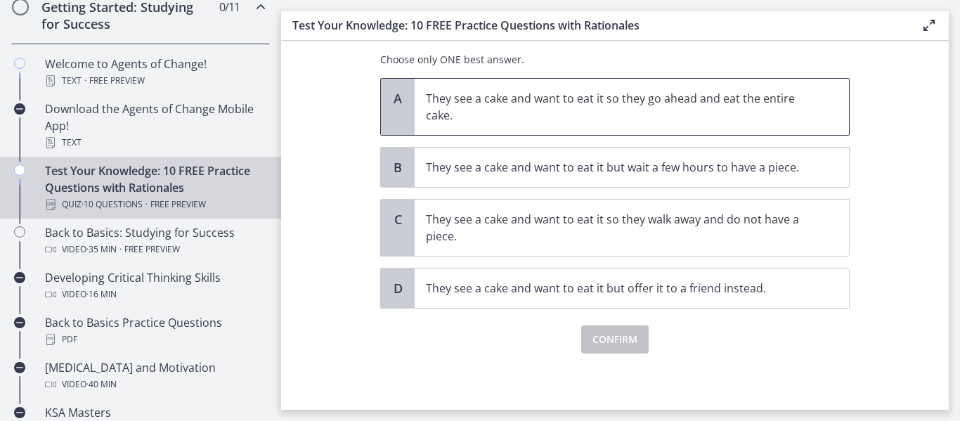
click at [546, 127] on span "They see a cake and want to eat it so they go ahead and eat the entire cake." at bounding box center [632, 107] width 434 height 56
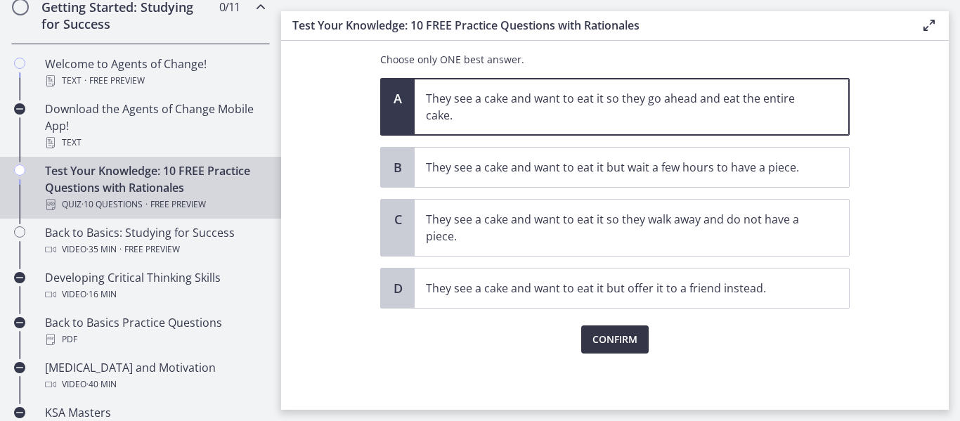
click at [604, 350] on button "Confirm" at bounding box center [614, 339] width 67 height 28
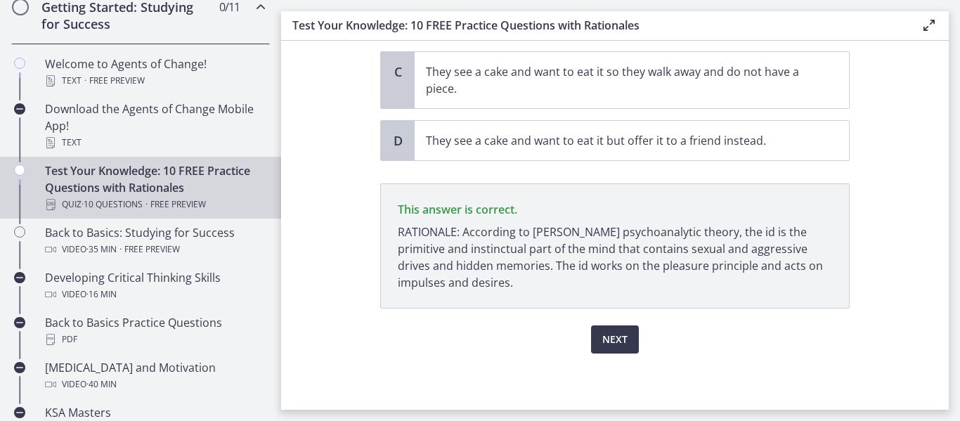
scroll to position [286, 0]
click at [612, 342] on span "Next" at bounding box center [614, 339] width 25 height 17
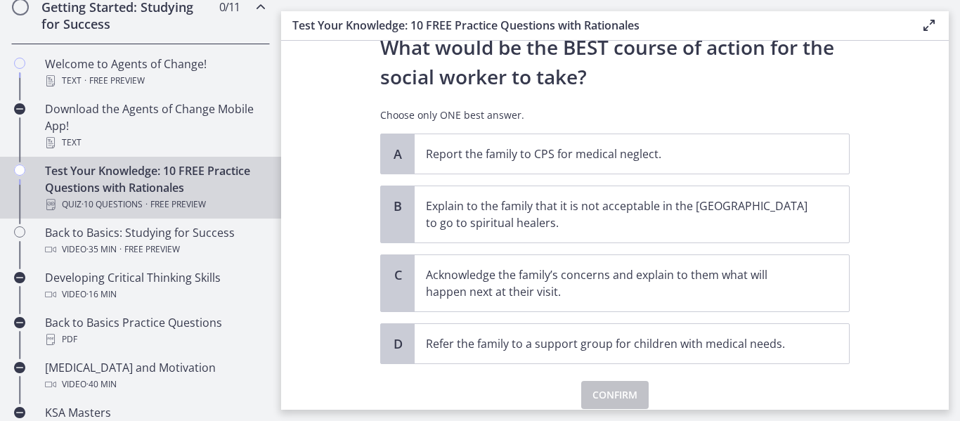
scroll to position [375, 0]
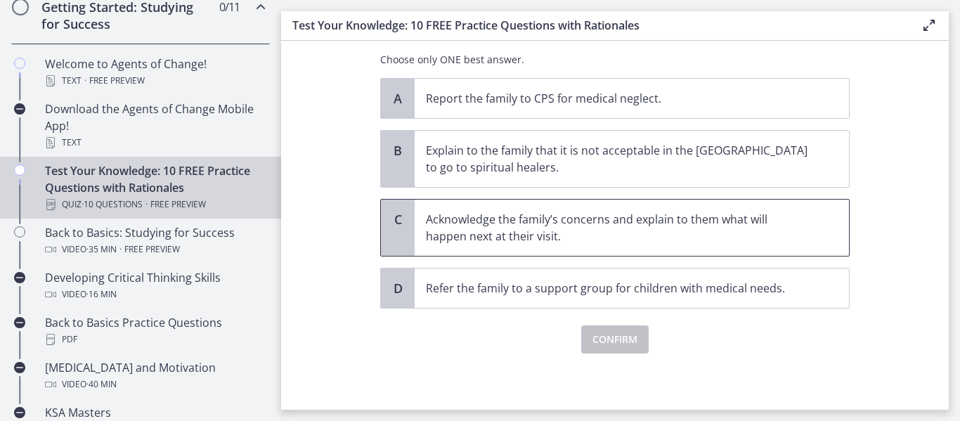
click at [489, 227] on p "Acknowledge the family’s concerns and explain to them what will happen next at …" at bounding box center [618, 228] width 384 height 34
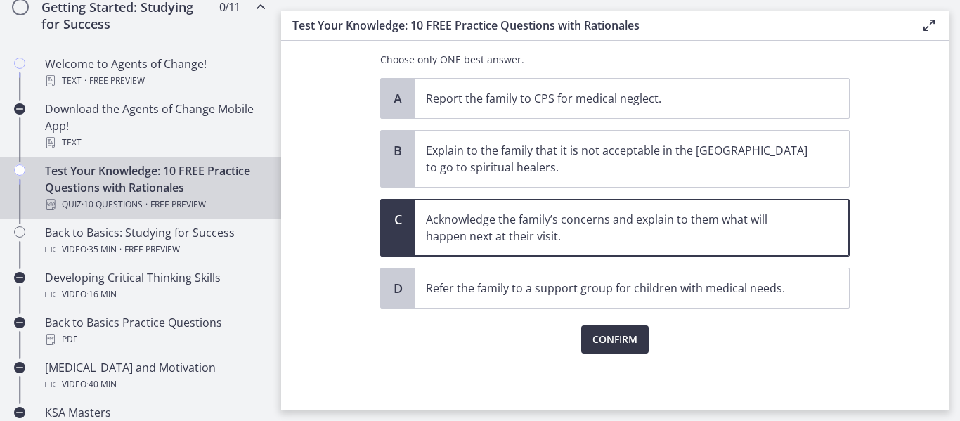
click at [602, 334] on span "Confirm" at bounding box center [615, 339] width 45 height 17
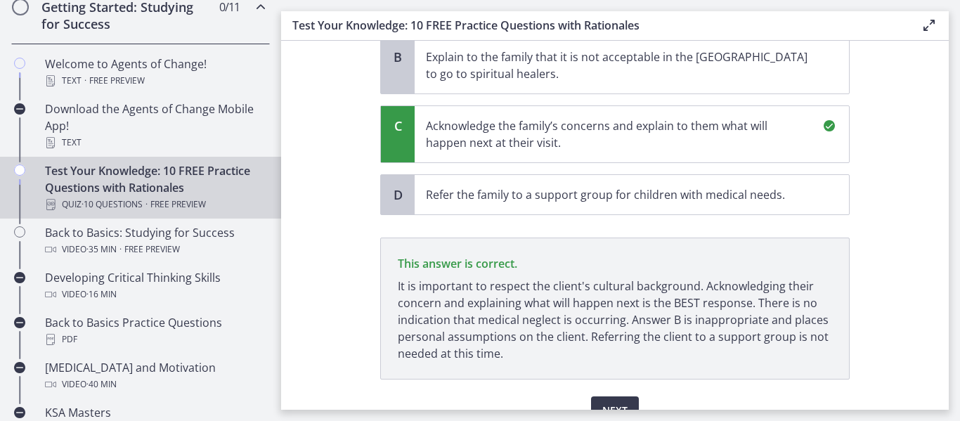
scroll to position [539, 0]
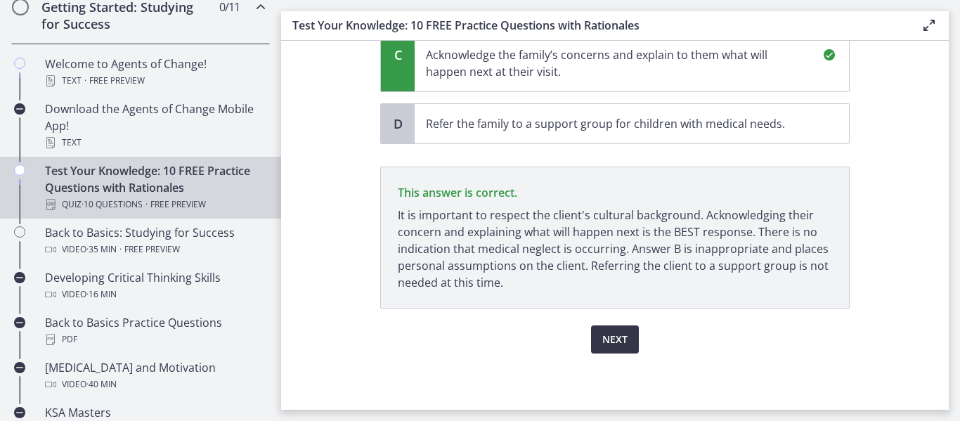
click at [620, 339] on span "Next" at bounding box center [614, 339] width 25 height 17
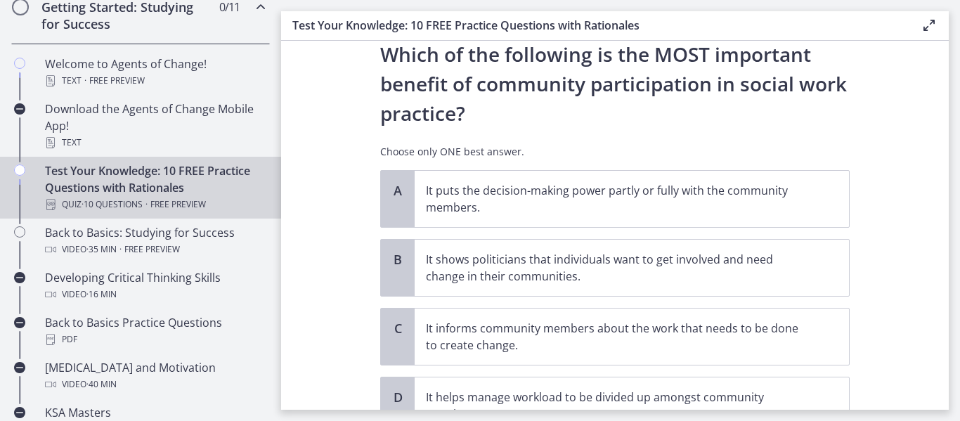
scroll to position [70, 0]
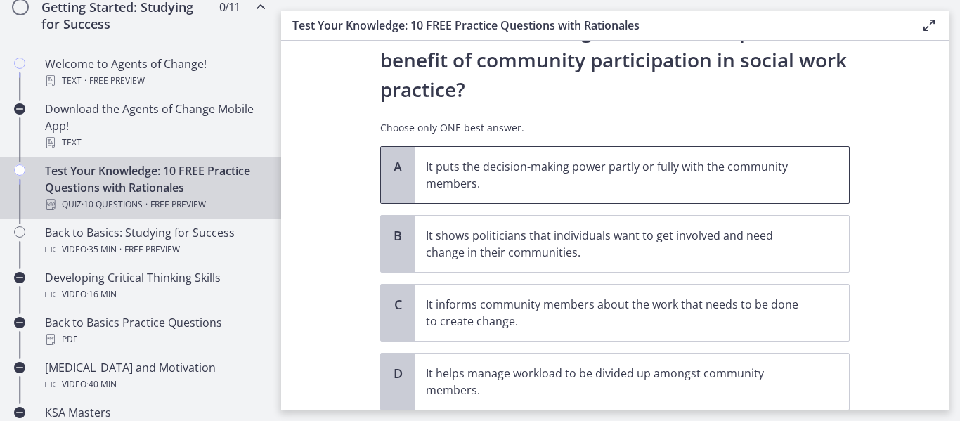
click at [498, 156] on span "It puts the decision-making power partly or fully with the community members." at bounding box center [632, 175] width 434 height 56
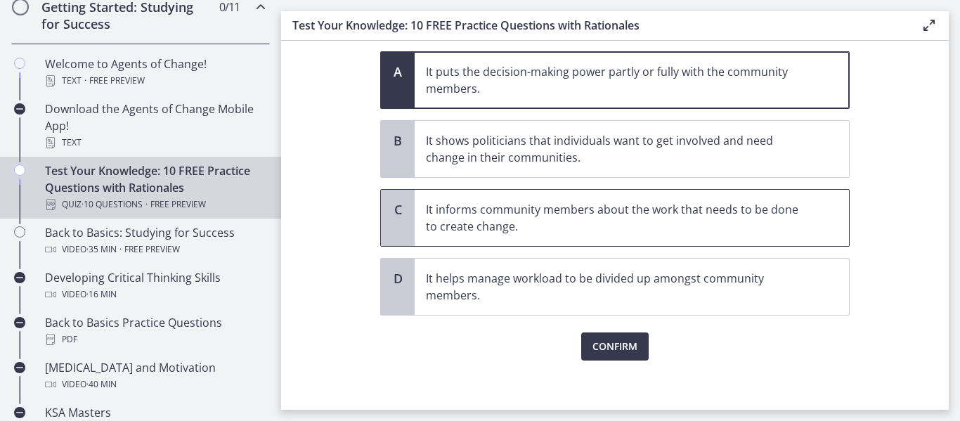
scroll to position [172, 0]
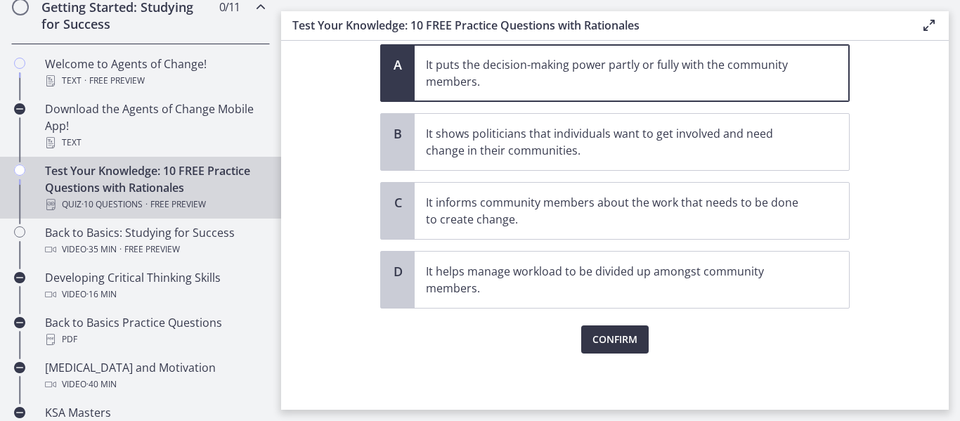
click at [593, 335] on span "Confirm" at bounding box center [615, 339] width 45 height 17
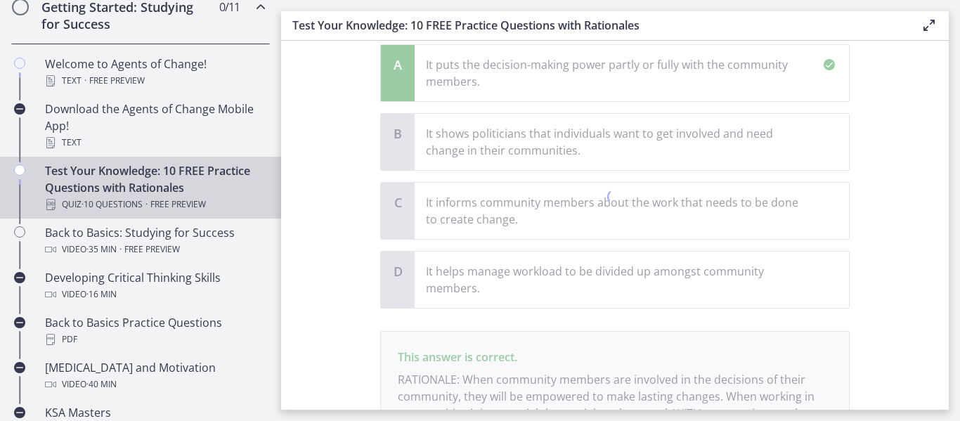
scroll to position [320, 0]
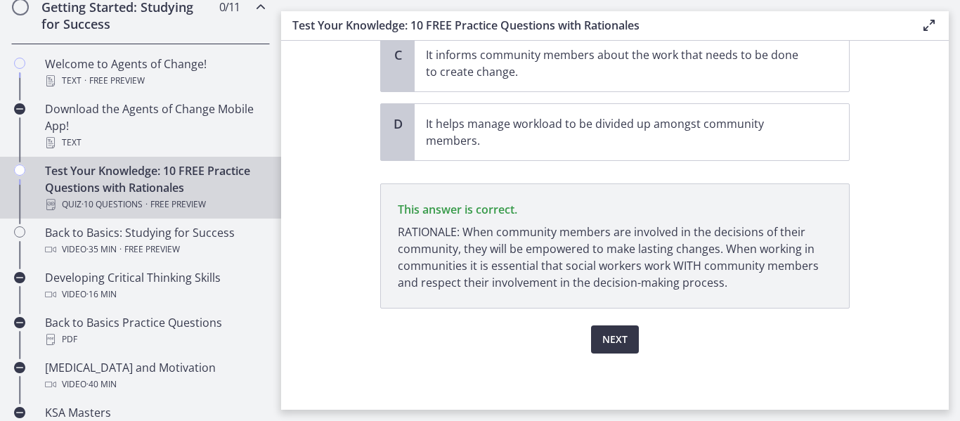
click at [620, 342] on span "Next" at bounding box center [614, 339] width 25 height 17
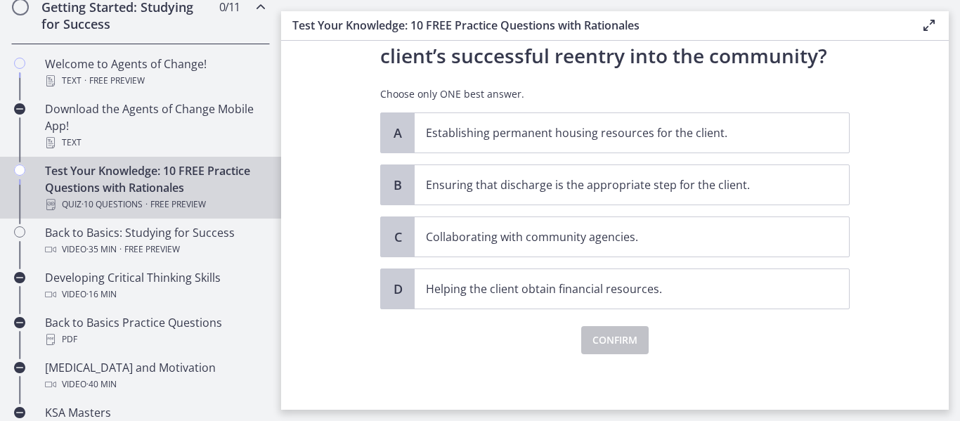
scroll to position [164, 0]
click at [486, 238] on p "Collaborating with community agencies." at bounding box center [618, 236] width 384 height 17
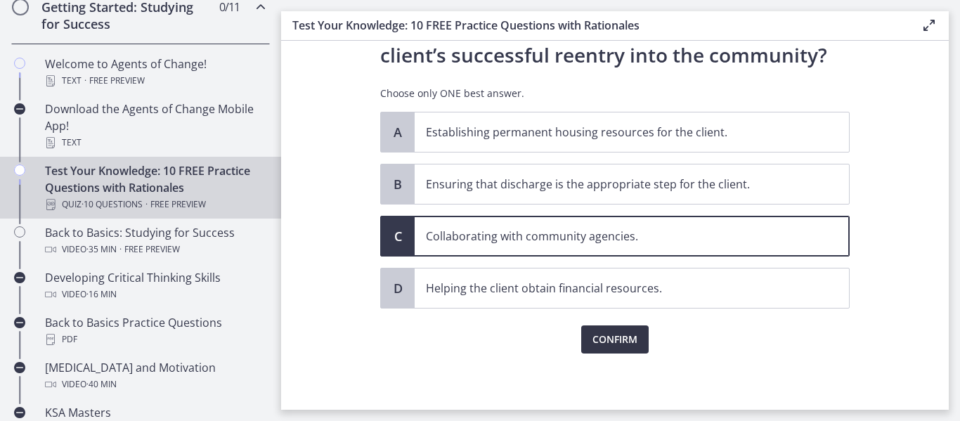
click at [628, 335] on span "Confirm" at bounding box center [615, 339] width 45 height 17
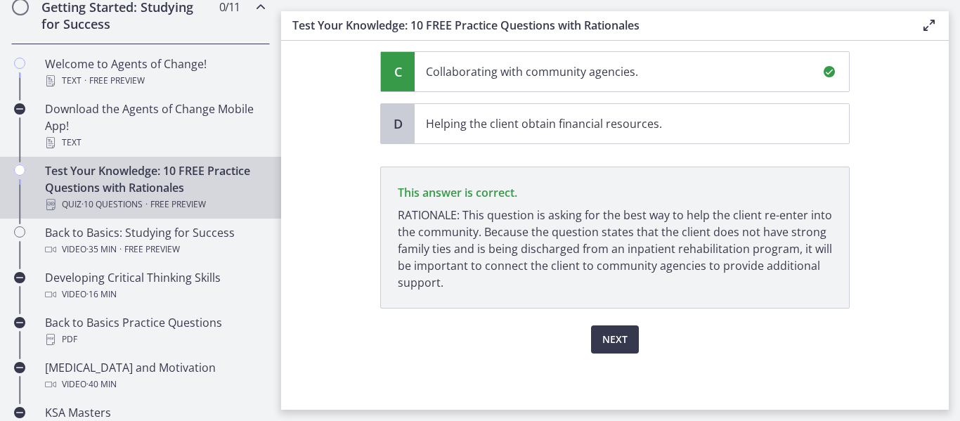
scroll to position [328, 0]
click at [609, 343] on span "Next" at bounding box center [614, 339] width 25 height 17
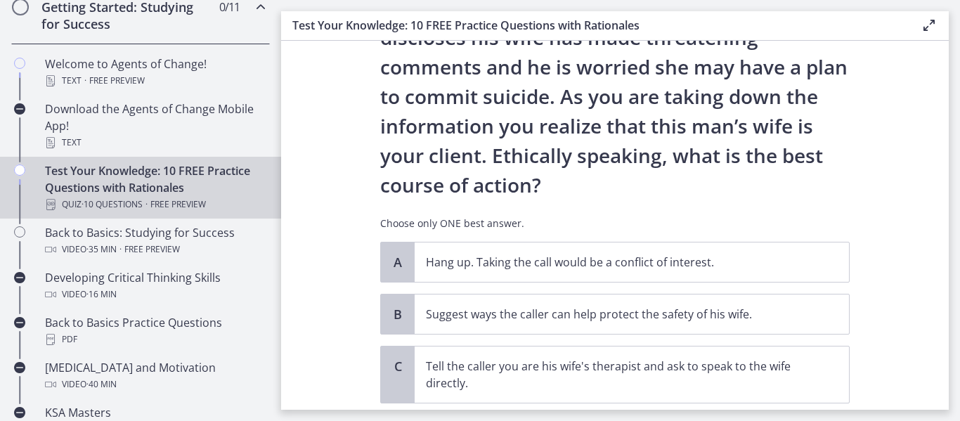
scroll to position [211, 0]
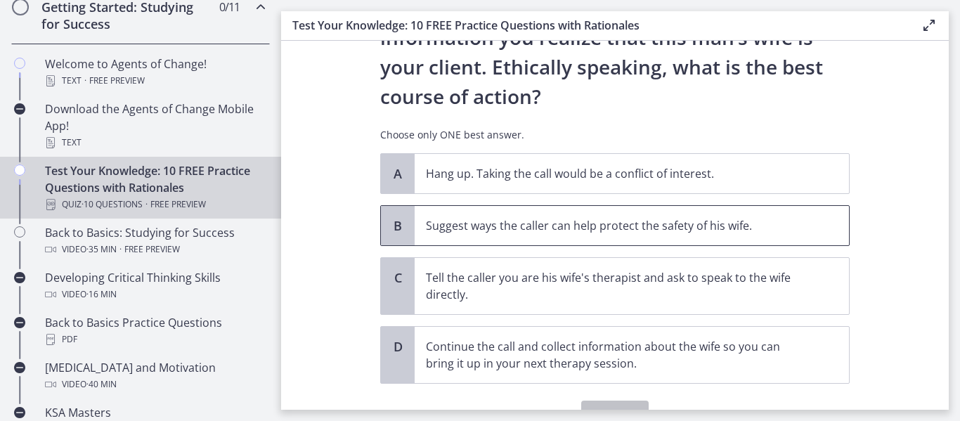
click at [465, 227] on p "Suggest ways the caller can help protect the safety of his wife." at bounding box center [618, 225] width 384 height 17
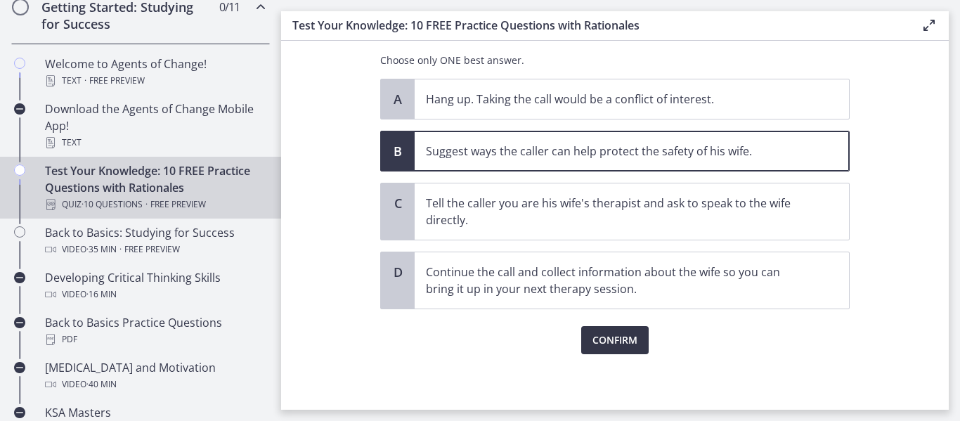
scroll to position [286, 0]
click at [586, 336] on button "Confirm" at bounding box center [614, 339] width 67 height 28
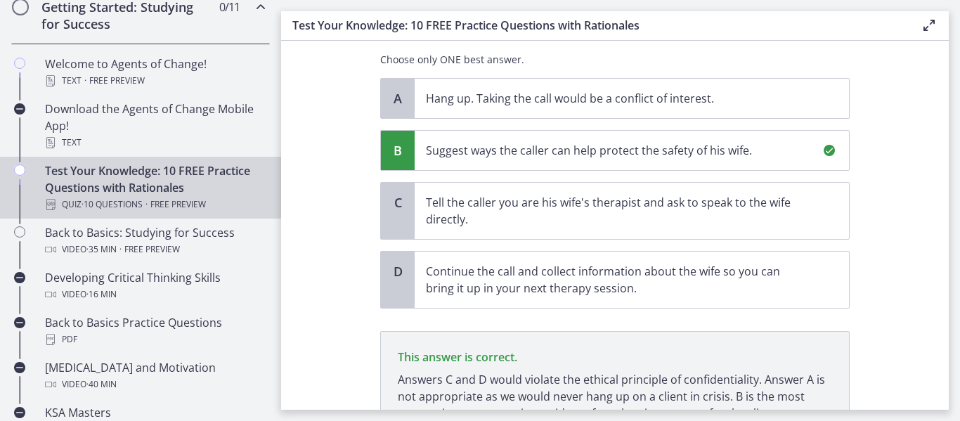
scroll to position [417, 0]
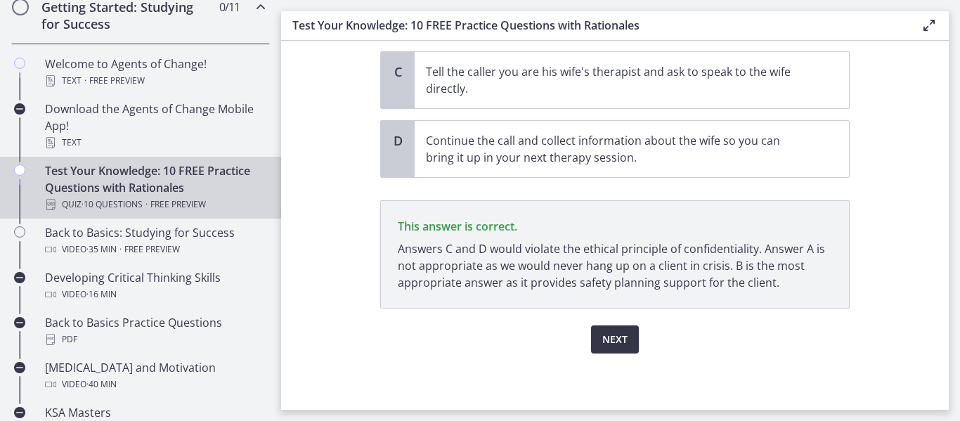
click at [617, 344] on span "Next" at bounding box center [614, 339] width 25 height 17
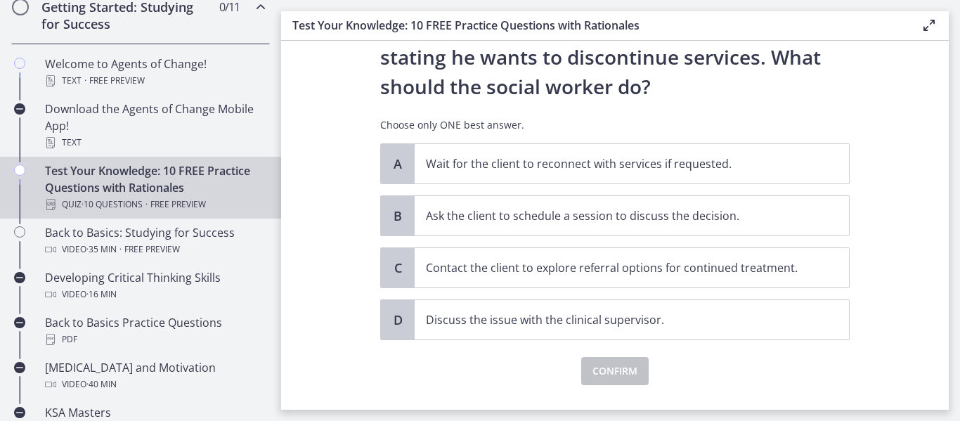
scroll to position [223, 0]
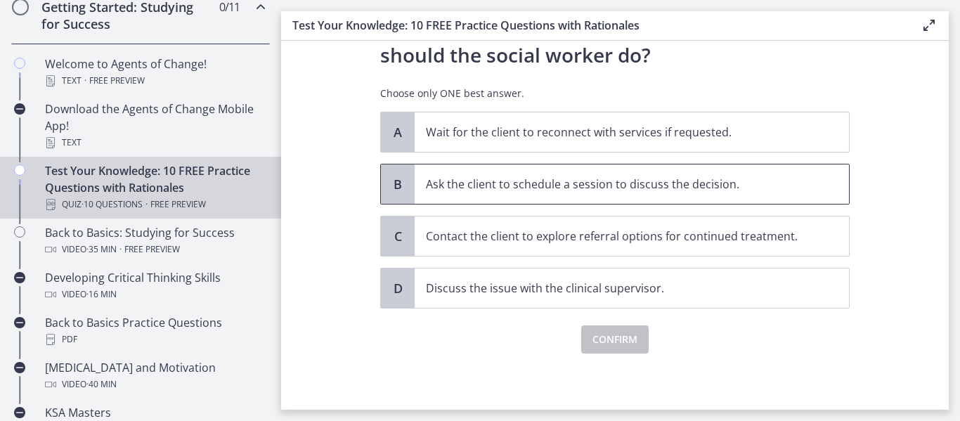
click at [550, 184] on p "Ask the client to schedule a session to discuss the decision." at bounding box center [618, 184] width 384 height 17
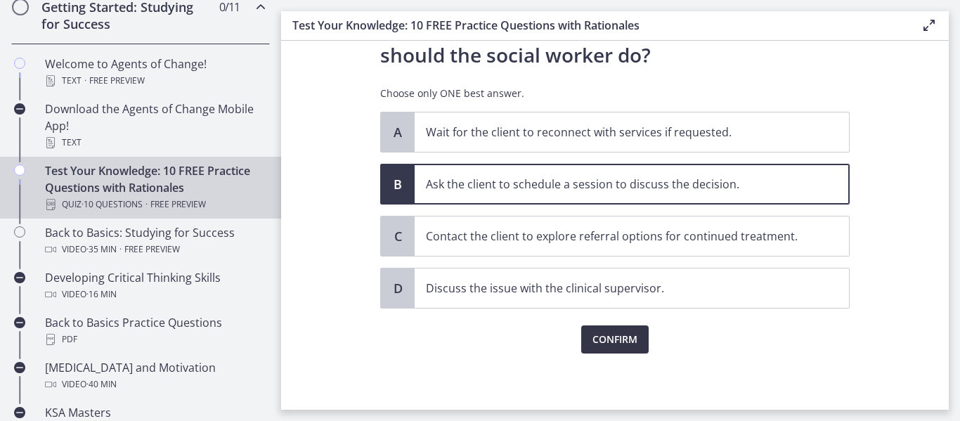
click at [600, 330] on button "Confirm" at bounding box center [614, 339] width 67 height 28
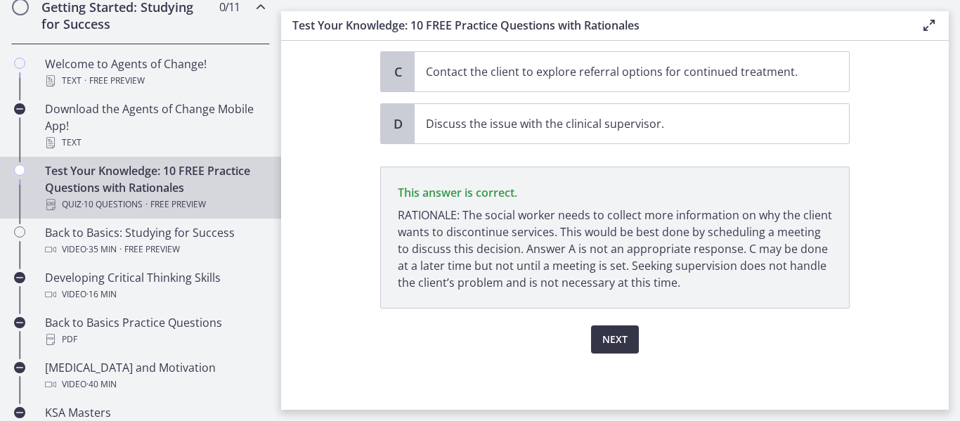
scroll to position [387, 0]
click at [602, 332] on span "Next" at bounding box center [614, 339] width 25 height 17
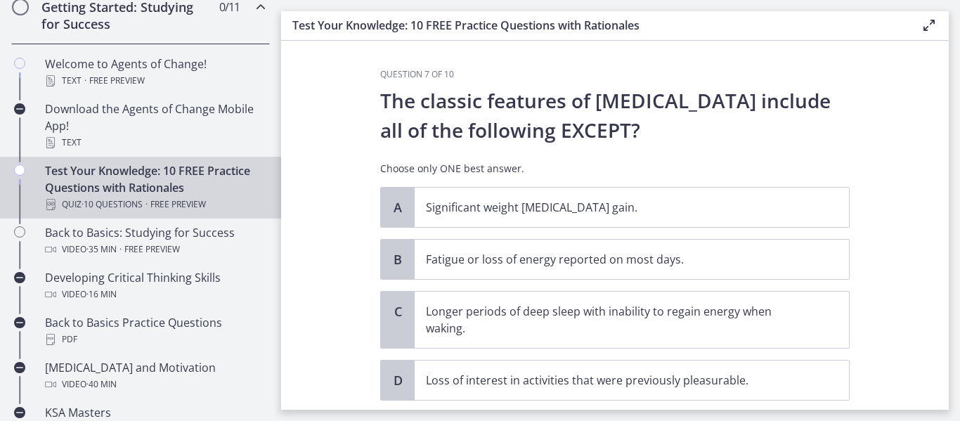
scroll to position [70, 0]
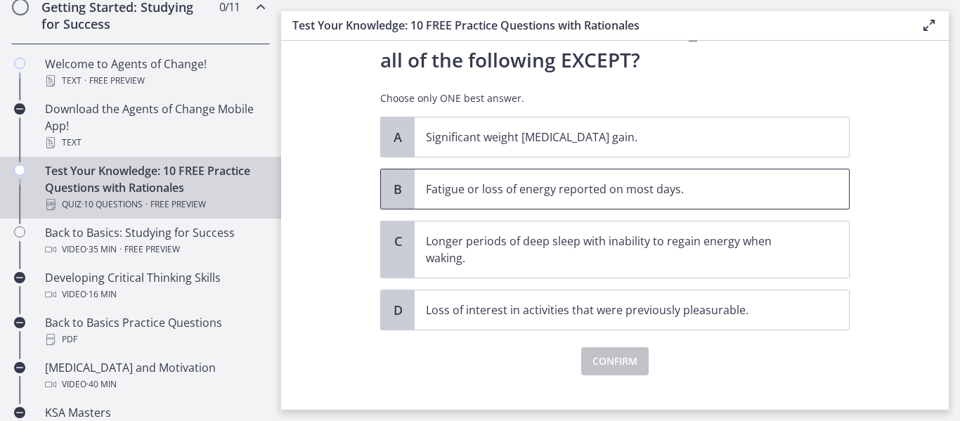
click at [417, 200] on span "Fatigue or loss of energy reported on most days." at bounding box center [632, 188] width 434 height 39
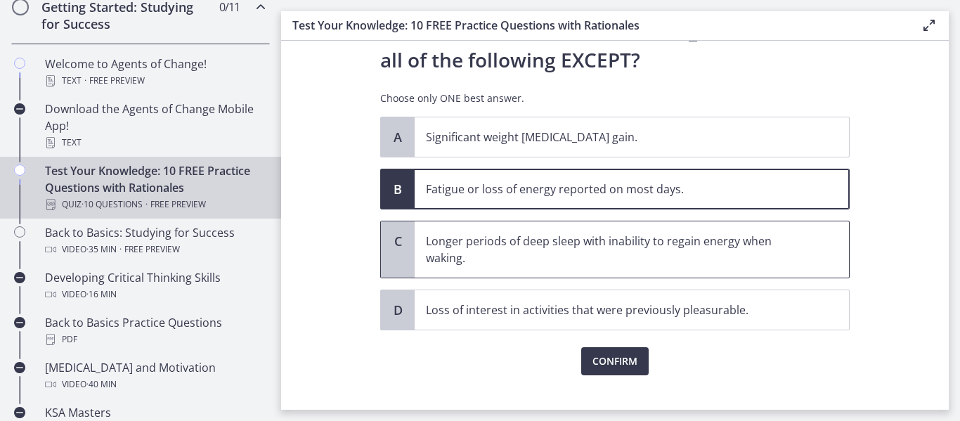
click at [484, 266] on p "Longer periods of deep sleep with inability to regain energy when waking." at bounding box center [618, 250] width 384 height 34
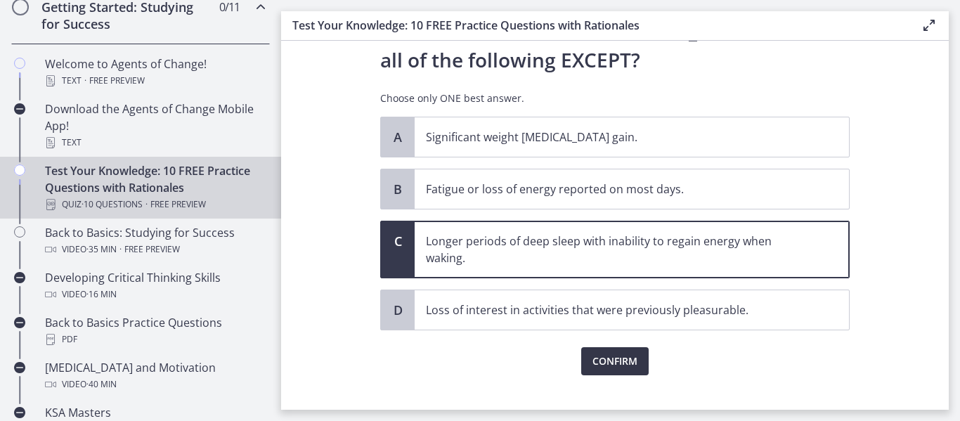
click at [634, 363] on button "Confirm" at bounding box center [614, 361] width 67 height 28
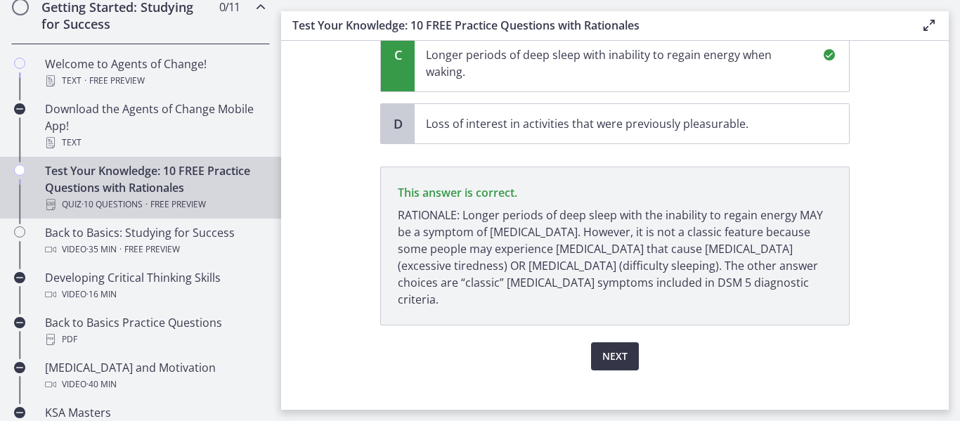
scroll to position [257, 0]
click at [621, 348] on span "Next" at bounding box center [614, 356] width 25 height 17
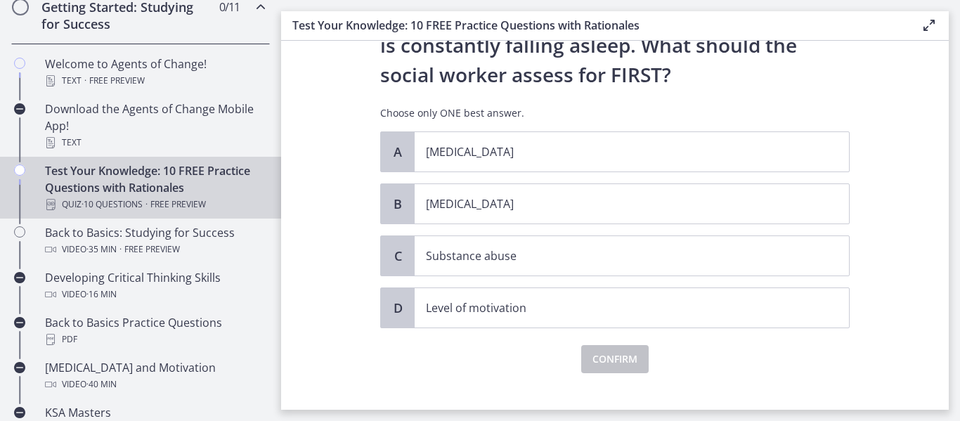
scroll to position [193, 0]
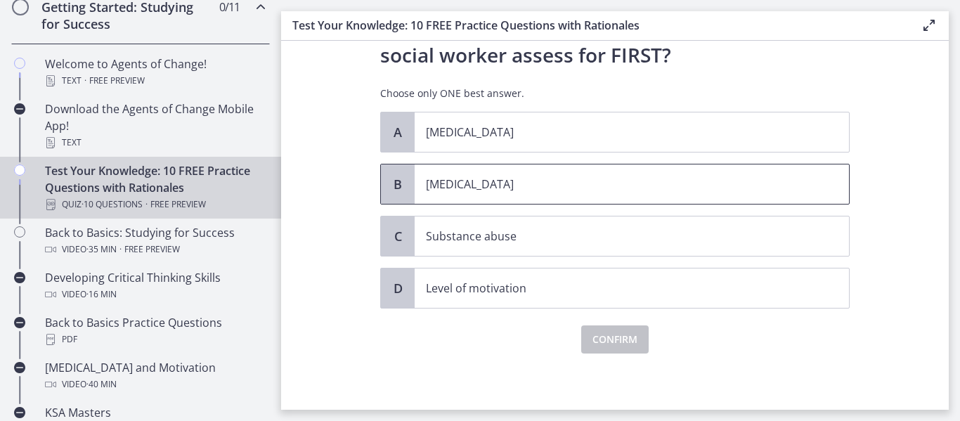
click at [481, 189] on p "Child neglect" at bounding box center [618, 184] width 384 height 17
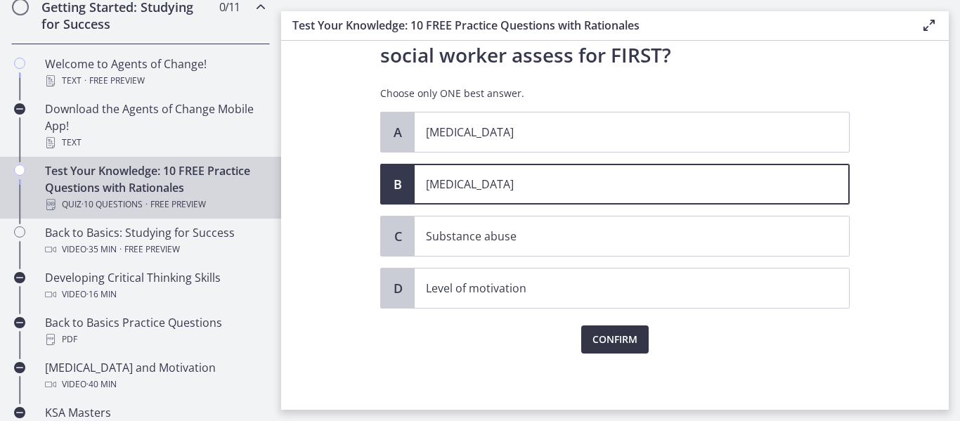
click at [609, 346] on span "Confirm" at bounding box center [615, 339] width 45 height 17
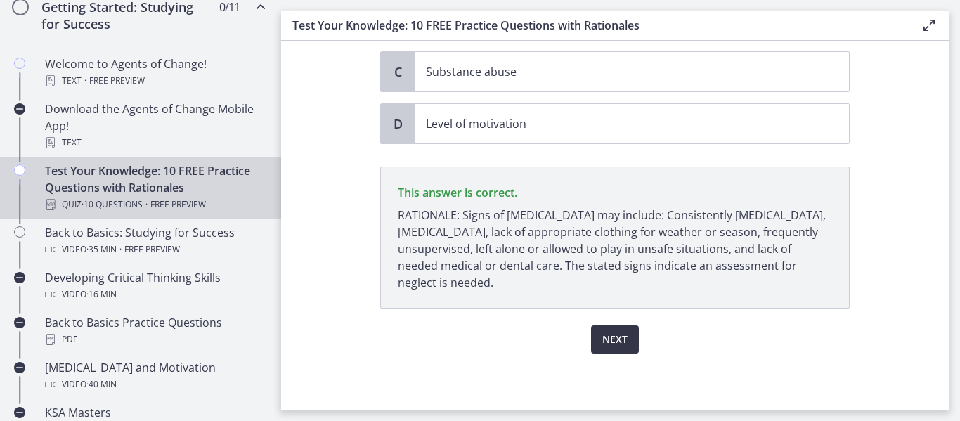
scroll to position [358, 0]
click at [609, 346] on span "Next" at bounding box center [614, 339] width 25 height 17
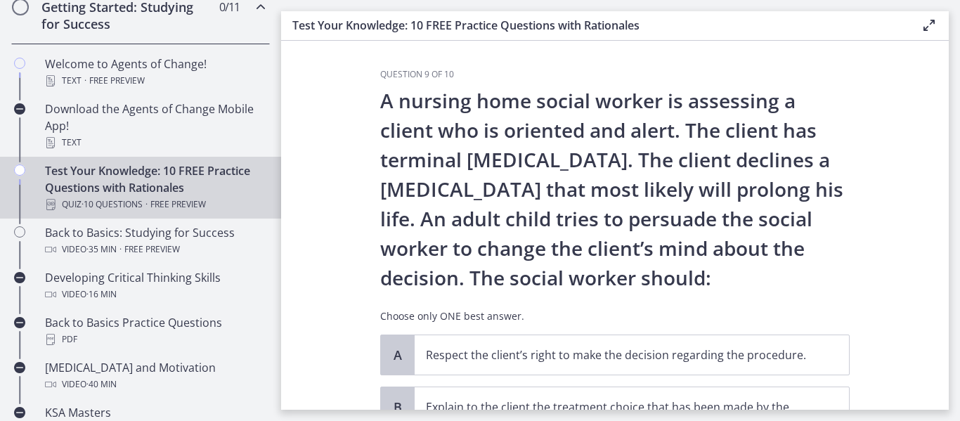
scroll to position [70, 0]
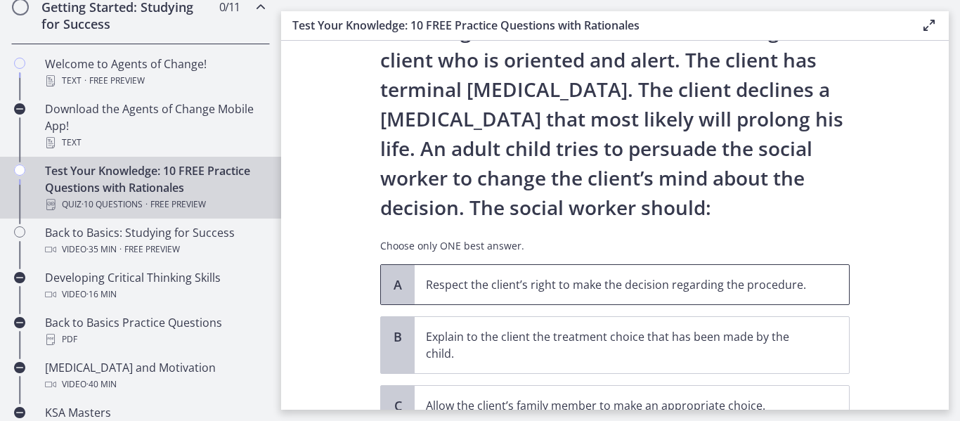
click at [508, 294] on span "Respect the client’s right to make the decision regarding the procedure." at bounding box center [632, 284] width 434 height 39
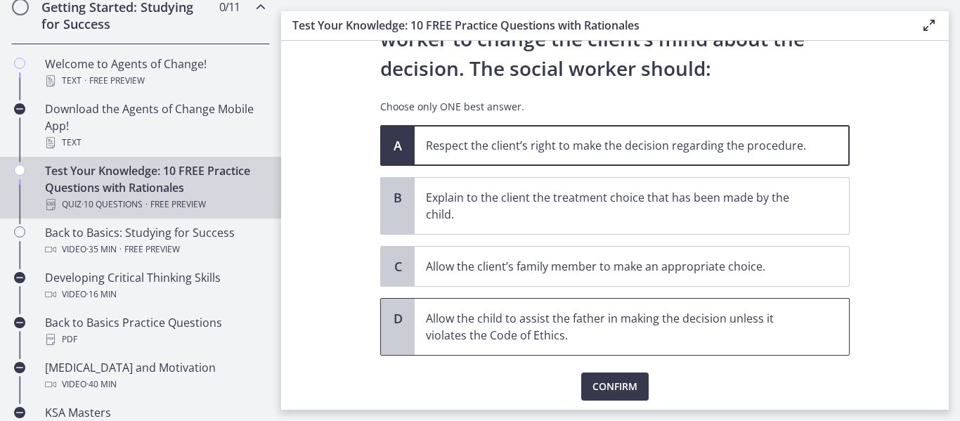
scroll to position [211, 0]
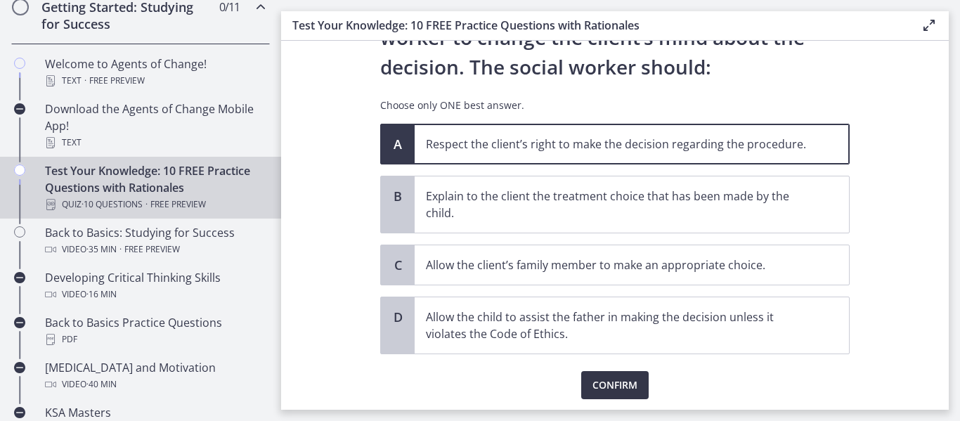
click at [605, 382] on span "Confirm" at bounding box center [615, 385] width 45 height 17
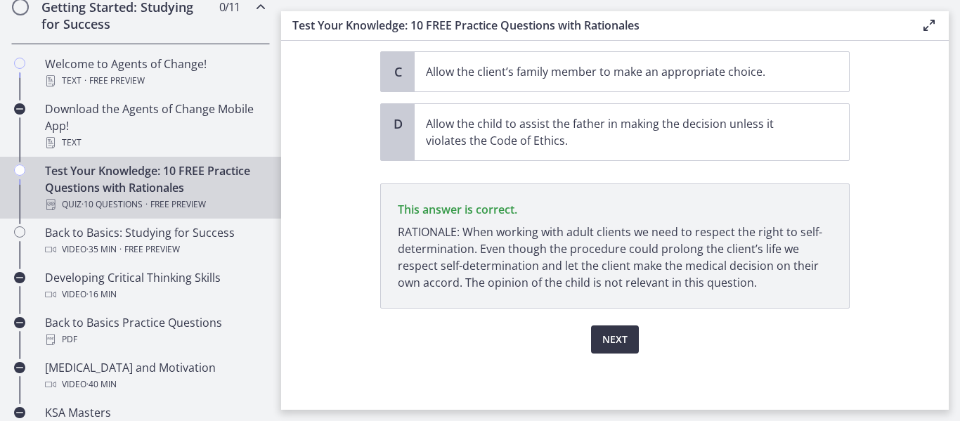
scroll to position [404, 0]
click at [608, 335] on span "Next" at bounding box center [614, 339] width 25 height 17
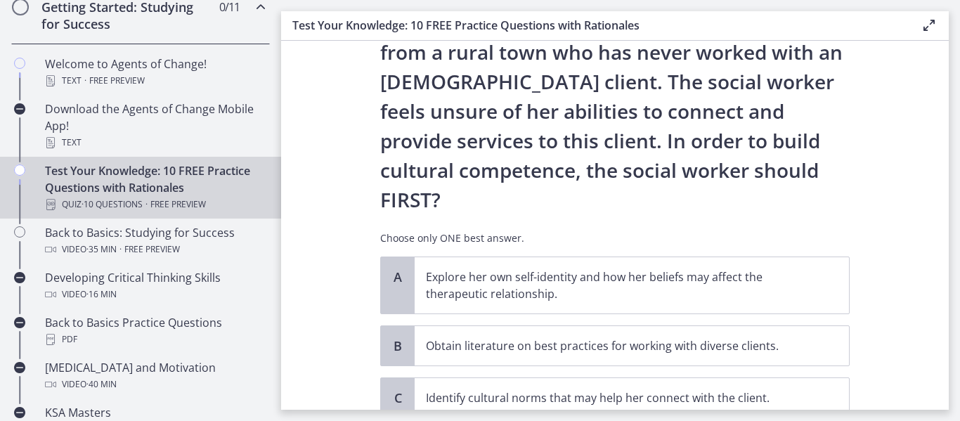
scroll to position [299, 0]
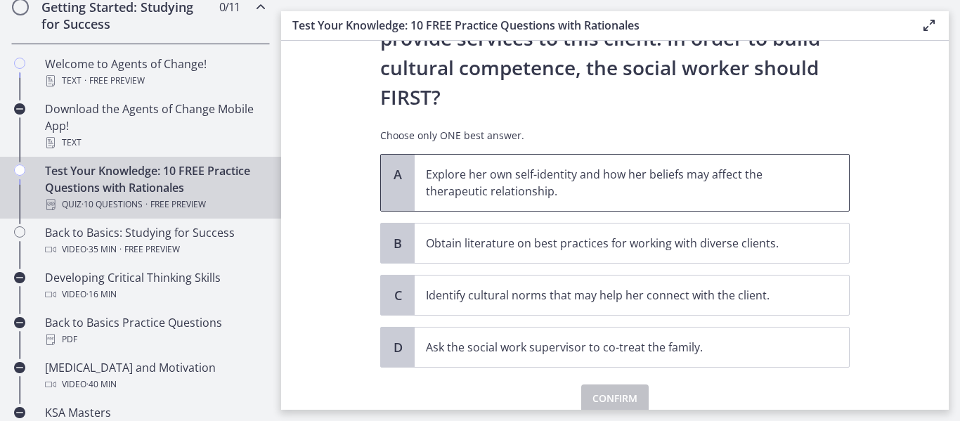
click at [509, 166] on p "Explore her own self-identity and how her beliefs may affect the therapeutic re…" at bounding box center [618, 183] width 384 height 34
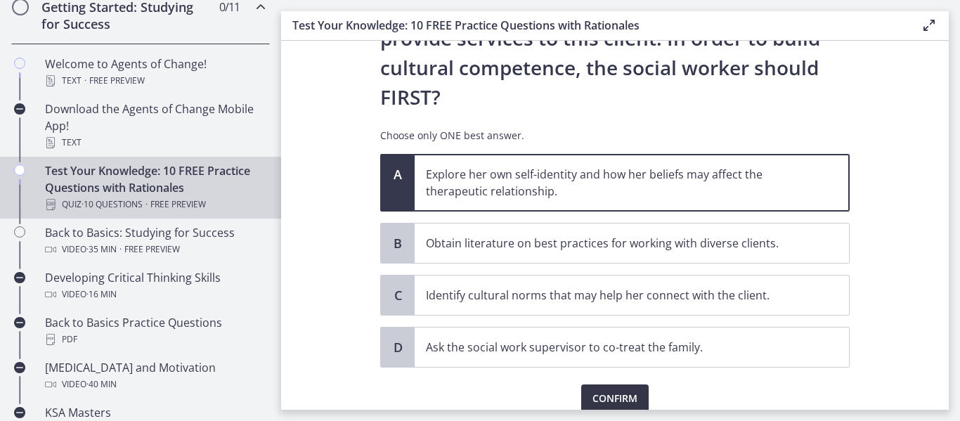
click at [616, 390] on span "Confirm" at bounding box center [615, 398] width 45 height 17
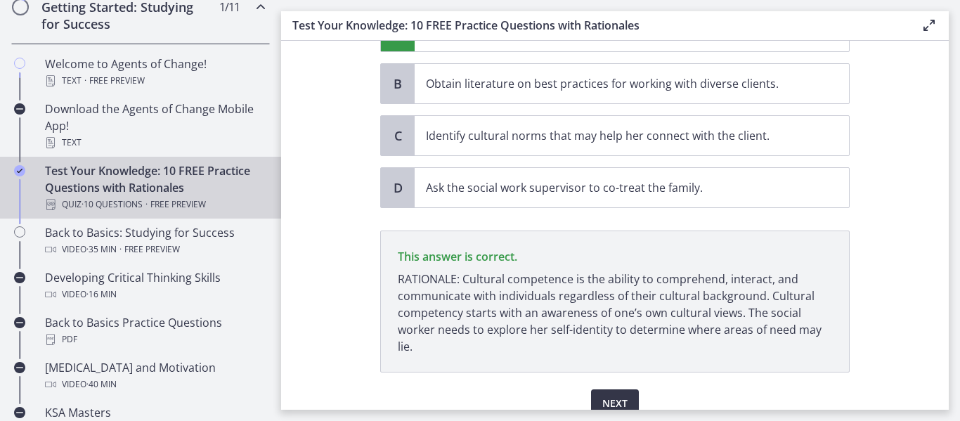
scroll to position [463, 0]
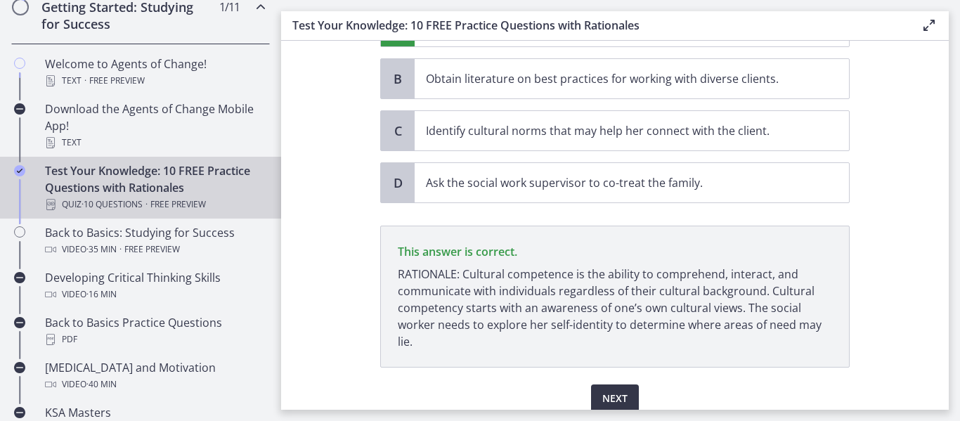
click at [616, 390] on span "Next" at bounding box center [614, 398] width 25 height 17
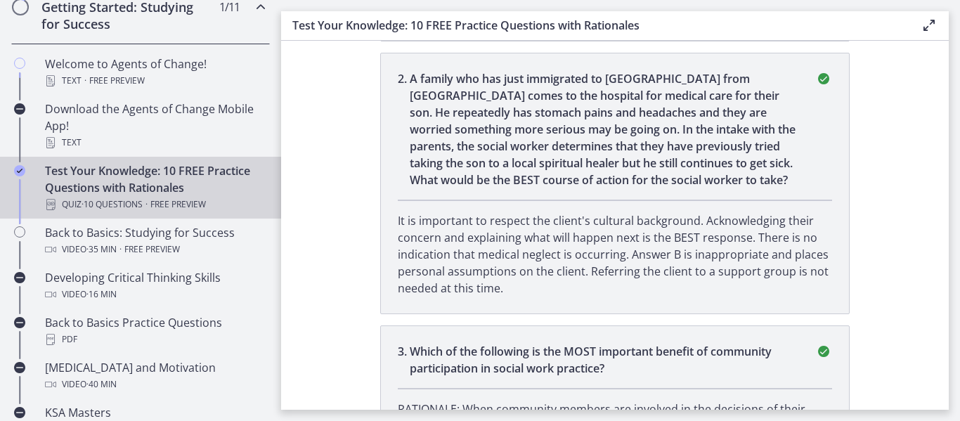
scroll to position [0, 0]
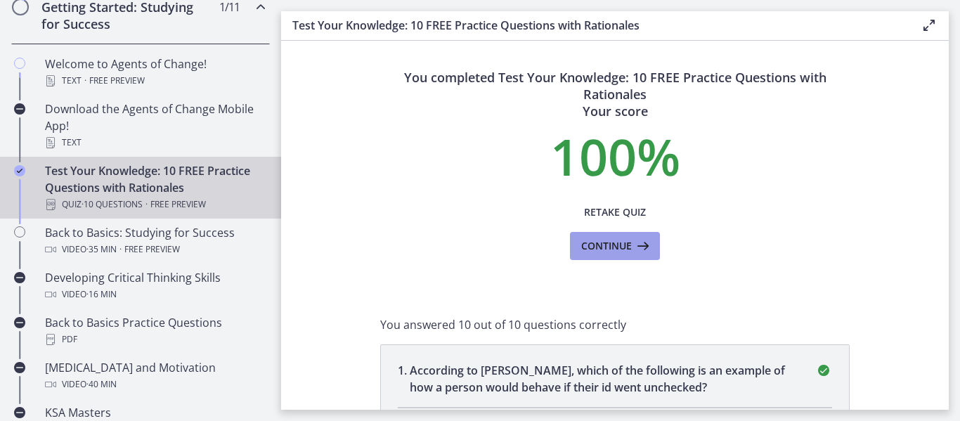
click at [592, 247] on span "Continue" at bounding box center [606, 246] width 51 height 17
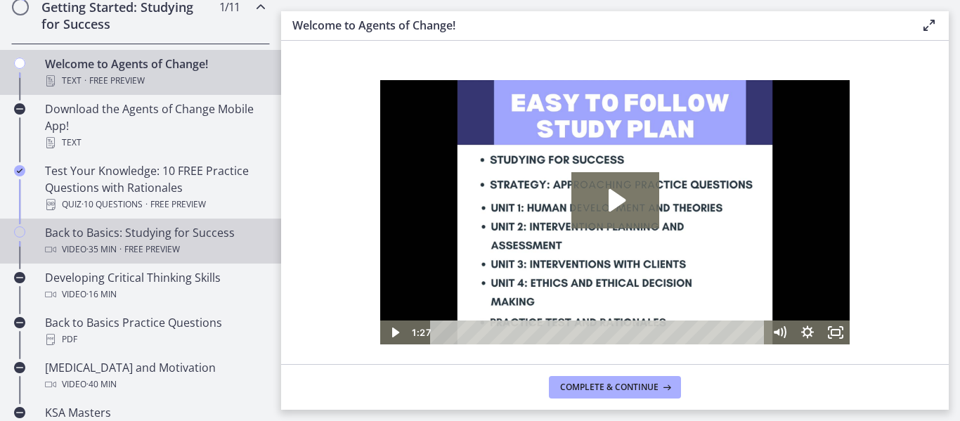
click at [97, 250] on span "· 35 min" at bounding box center [101, 249] width 30 height 17
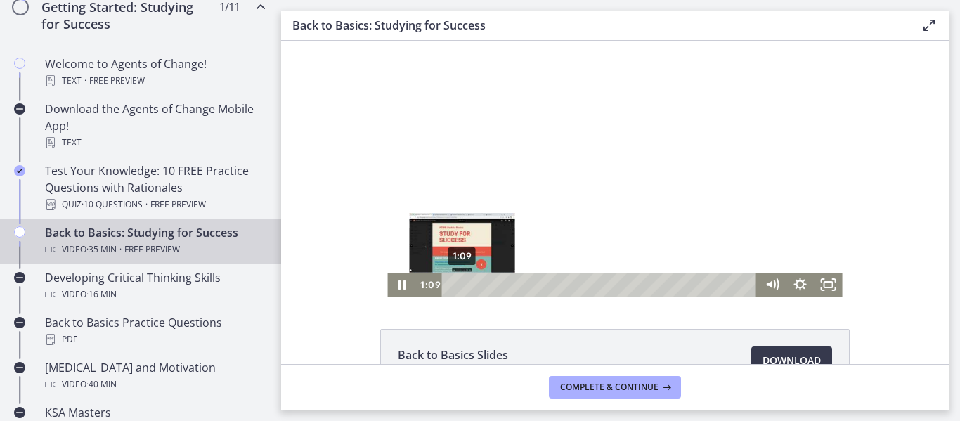
click at [463, 282] on div "1:09" at bounding box center [602, 285] width 299 height 24
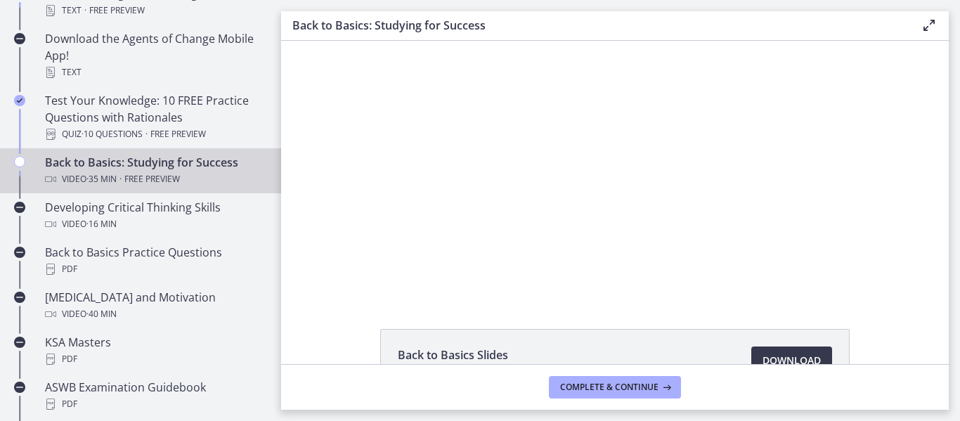
scroll to position [141, 0]
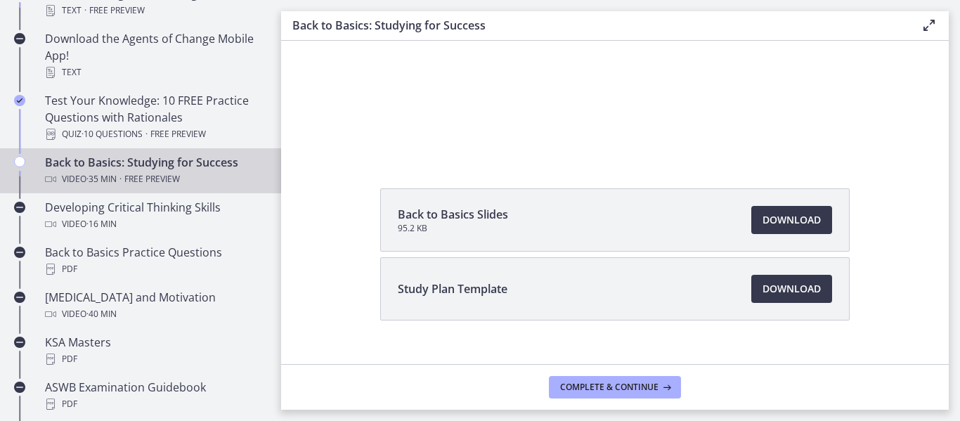
click at [446, 212] on span "Back to Basics Slides" at bounding box center [453, 214] width 110 height 17
click at [775, 294] on span "Download Opens in a new window" at bounding box center [792, 288] width 58 height 17
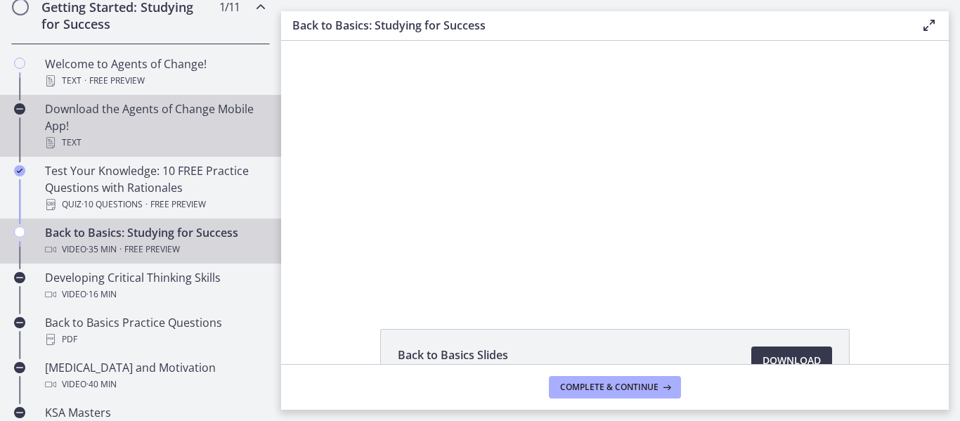
scroll to position [351, 0]
